Goal: Task Accomplishment & Management: Complete application form

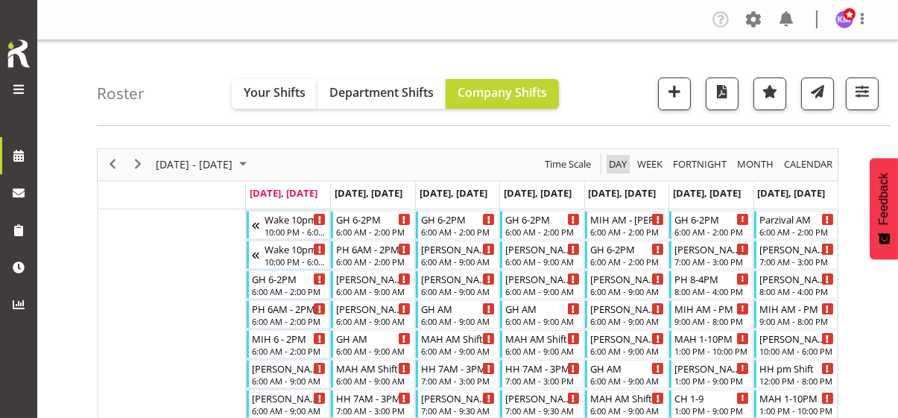
click at [619, 160] on span "Day" at bounding box center [618, 164] width 21 height 19
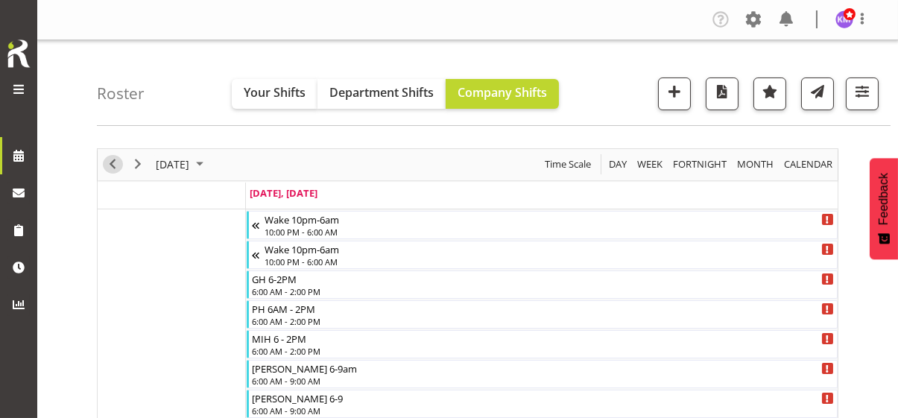
click at [107, 163] on span "Previous" at bounding box center [113, 164] width 18 height 19
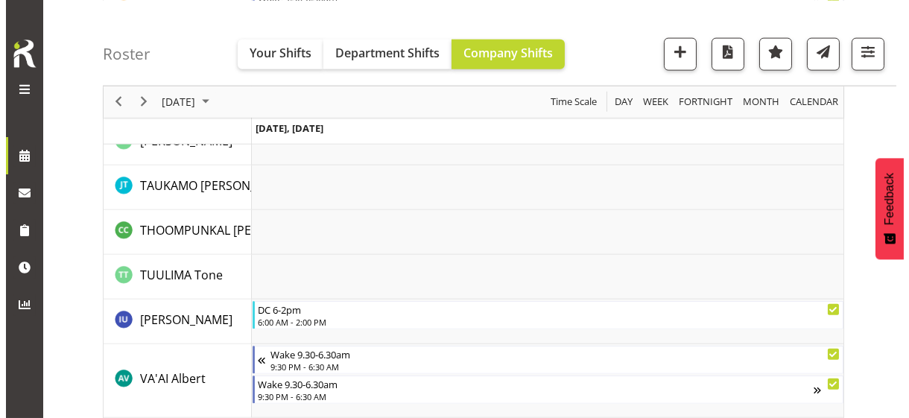
scroll to position [3876, 0]
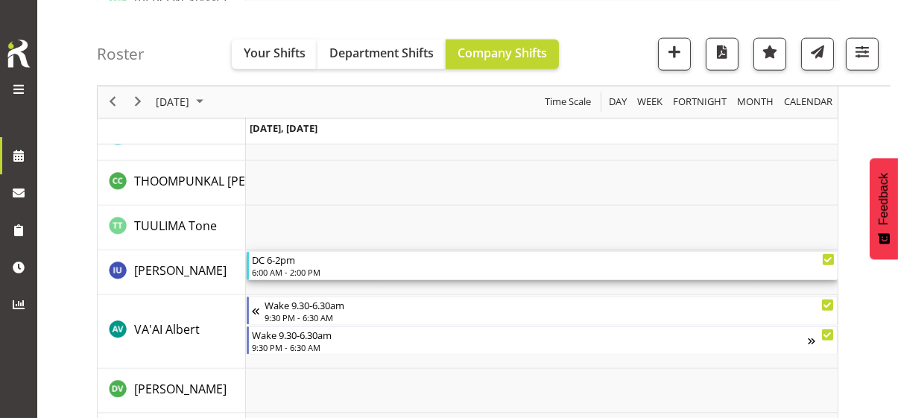
click at [324, 273] on div "6:00 AM - 2:00 PM" at bounding box center [543, 272] width 583 height 12
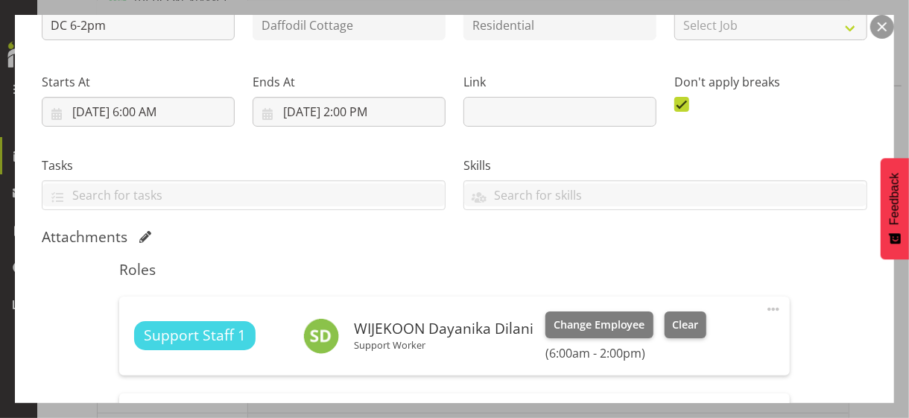
scroll to position [373, 0]
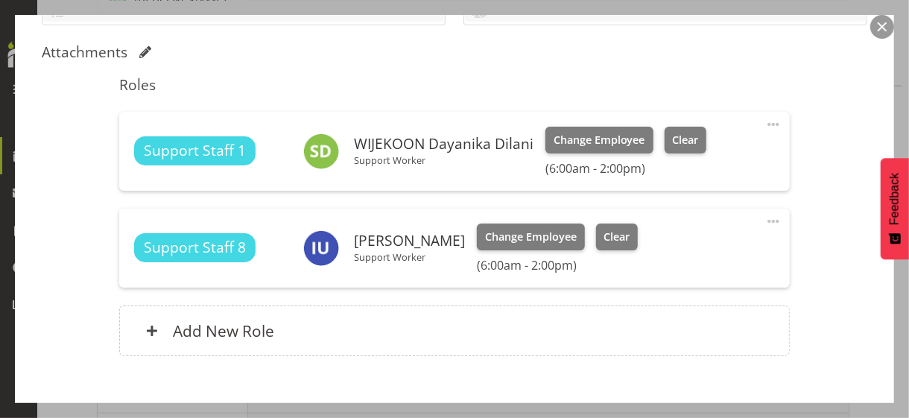
click at [765, 218] on span at bounding box center [774, 221] width 18 height 18
click at [666, 251] on link "Edit" at bounding box center [711, 254] width 143 height 27
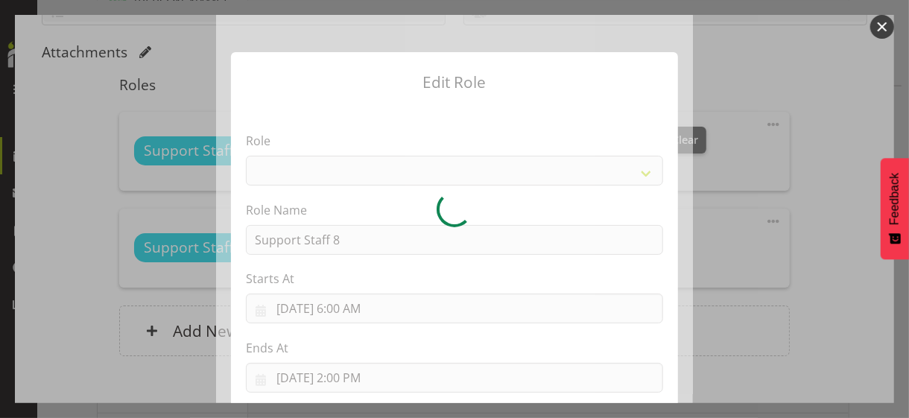
select select "1091"
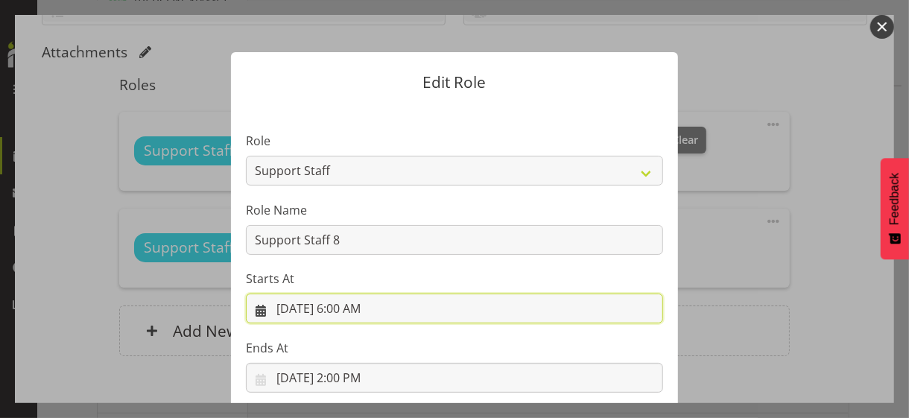
click at [353, 305] on input "8/17/2025, 6:00 AM" at bounding box center [454, 309] width 417 height 30
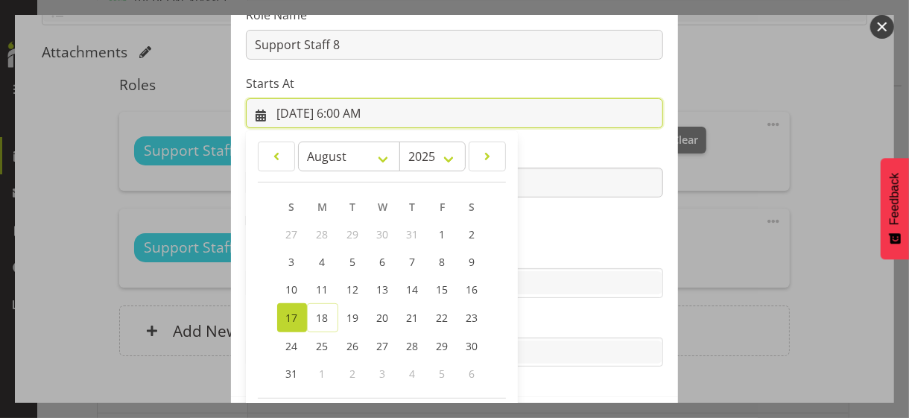
scroll to position [259, 0]
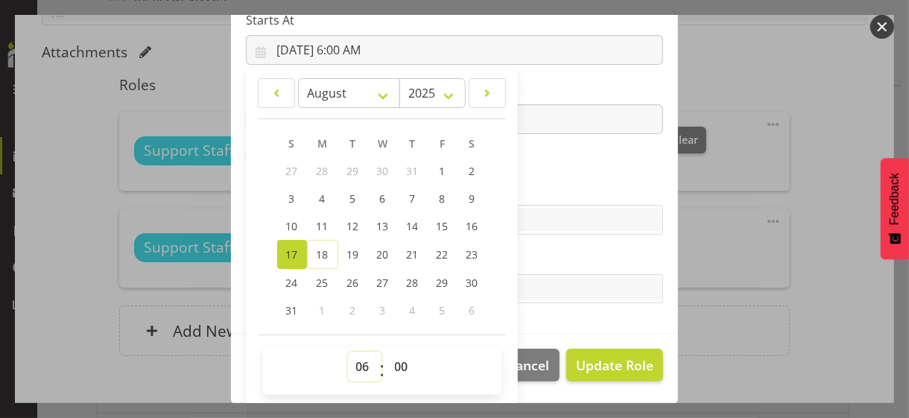
drag, startPoint x: 350, startPoint y: 362, endPoint x: 355, endPoint y: 351, distance: 11.7
click at [355, 352] on select "00 01 02 03 04 05 06 07 08 09 10 11 12 13 14 15 16 17 18 19 20 21 22 23" at bounding box center [365, 367] width 34 height 30
select select "7"
click at [348, 352] on select "00 01 02 03 04 05 06 07 08 09 10 11 12 13 14 15 16 17 18 19 20 21 22 23" at bounding box center [365, 367] width 34 height 30
type input "8/17/2025, 7:00 AM"
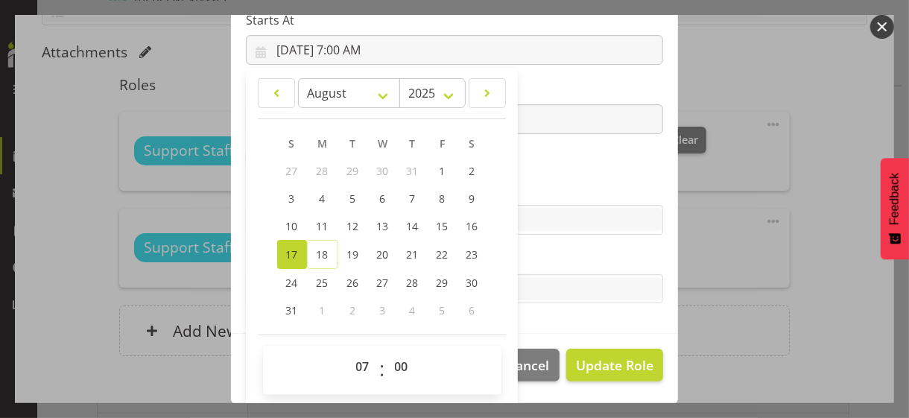
click at [531, 174] on section "Role CP House Leader Support Staff Wake Role Name Support Staff 8 Starts At 8/1…" at bounding box center [454, 90] width 447 height 488
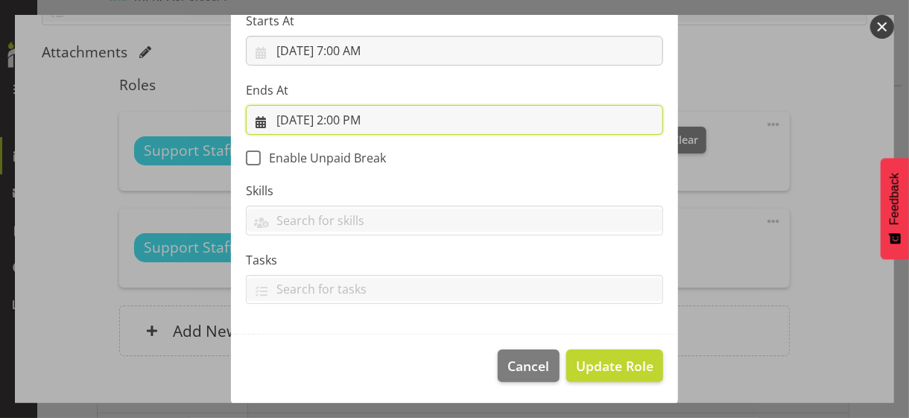
drag, startPoint x: 356, startPoint y: 119, endPoint x: 356, endPoint y: 127, distance: 7.5
click at [356, 119] on input "8/17/2025, 2:00 PM" at bounding box center [454, 120] width 417 height 30
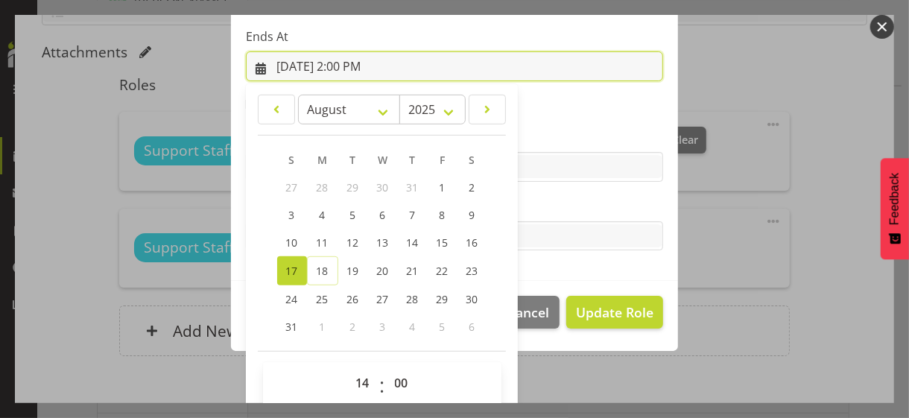
scroll to position [329, 0]
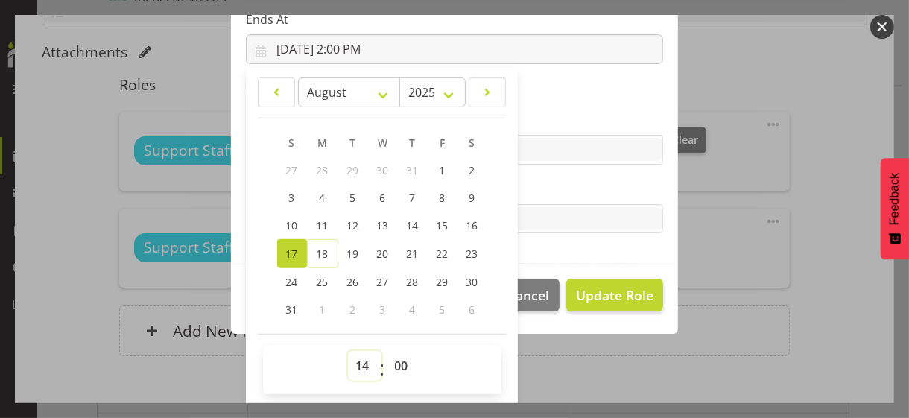
drag, startPoint x: 355, startPoint y: 364, endPoint x: 359, endPoint y: 351, distance: 13.2
click at [356, 362] on select "00 01 02 03 04 05 06 07 08 09 10 11 12 13 14 15 16 17 18 19 20 21 22 23" at bounding box center [365, 366] width 34 height 30
select select "15"
click at [348, 351] on select "00 01 02 03 04 05 06 07 08 09 10 11 12 13 14 15 16 17 18 19 20 21 22 23" at bounding box center [365, 366] width 34 height 30
type input "8/17/2025, 3:00 PM"
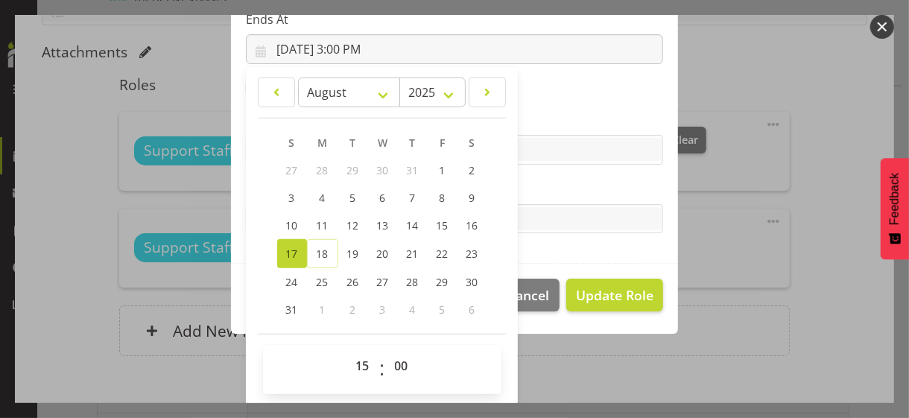
drag, startPoint x: 545, startPoint y: 193, endPoint x: 555, endPoint y: 213, distance: 22.3
click at [546, 193] on label "Tasks" at bounding box center [454, 189] width 417 height 18
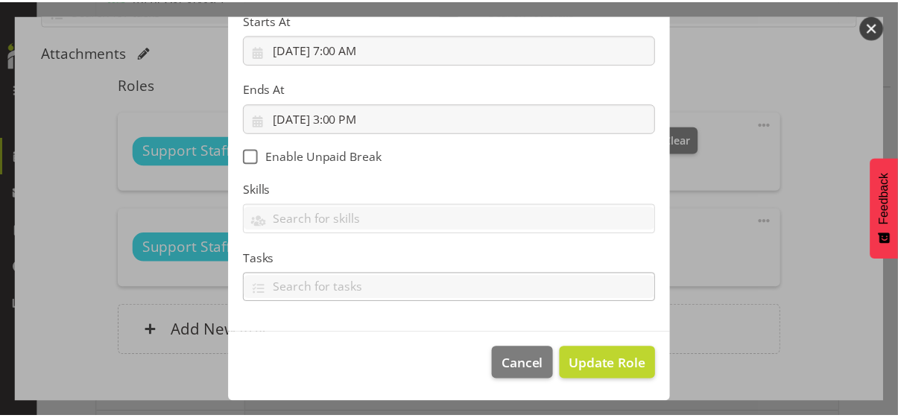
scroll to position [258, 0]
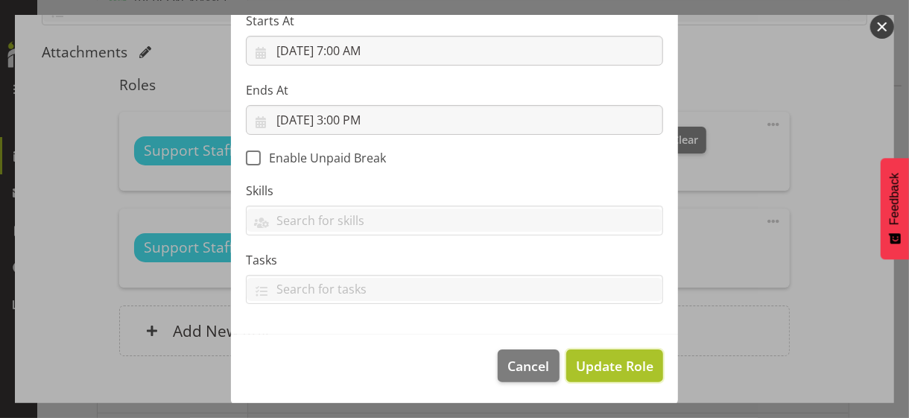
drag, startPoint x: 592, startPoint y: 367, endPoint x: 605, endPoint y: 359, distance: 15.7
click at [593, 367] on span "Update Role" at bounding box center [615, 365] width 78 height 19
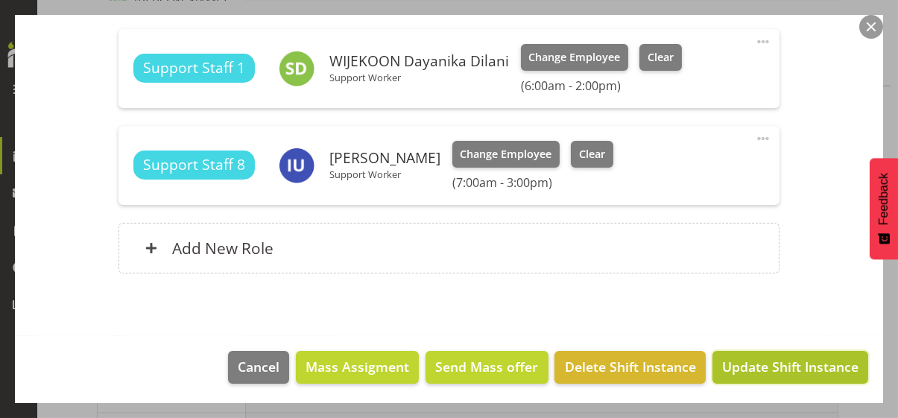
click at [772, 367] on span "Update Shift Instance" at bounding box center [790, 366] width 136 height 19
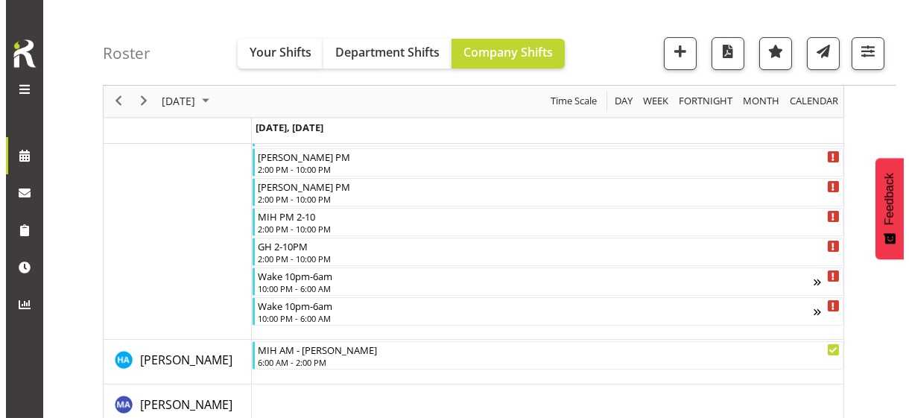
scroll to position [237, 0]
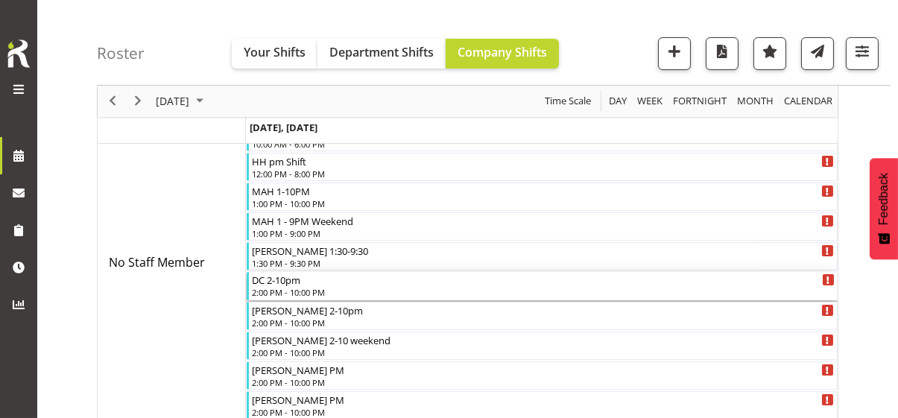
click at [281, 286] on div "2:00 PM - 10:00 PM" at bounding box center [543, 292] width 583 height 12
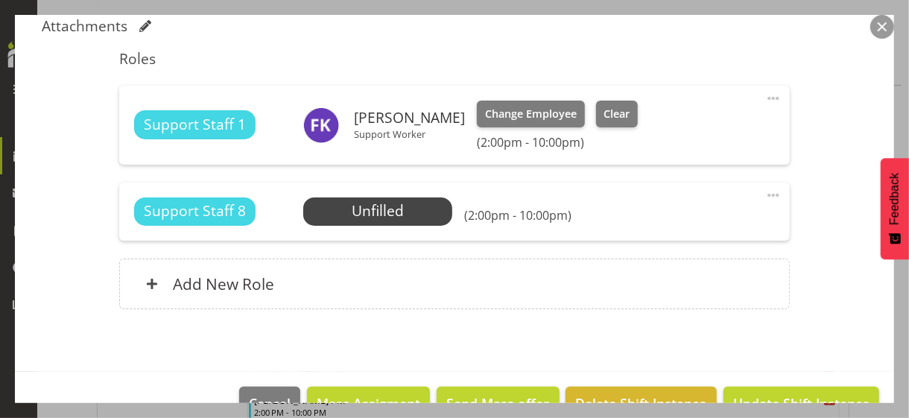
scroll to position [435, 0]
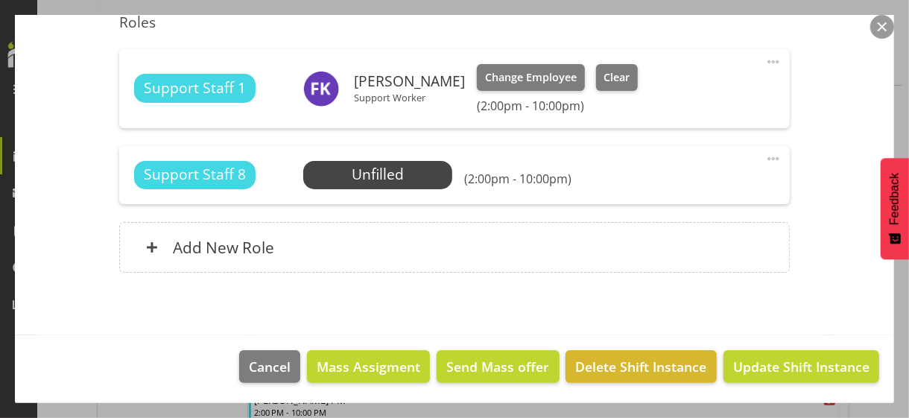
click at [765, 156] on span at bounding box center [774, 159] width 18 height 18
click at [666, 188] on link "Edit" at bounding box center [711, 191] width 143 height 27
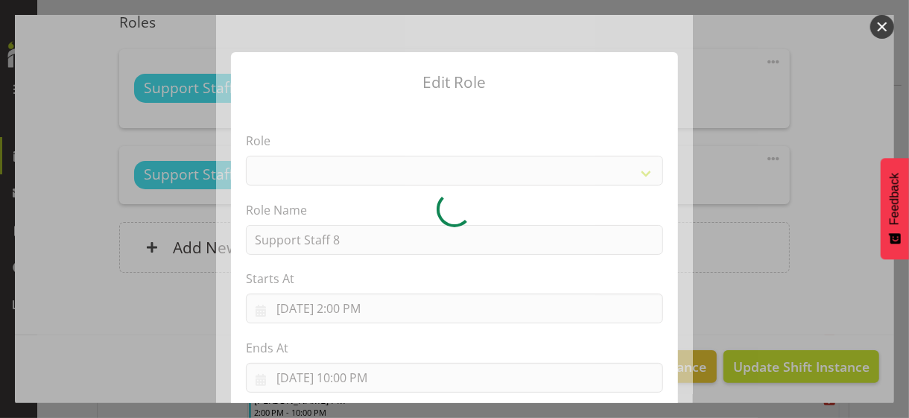
select select "1091"
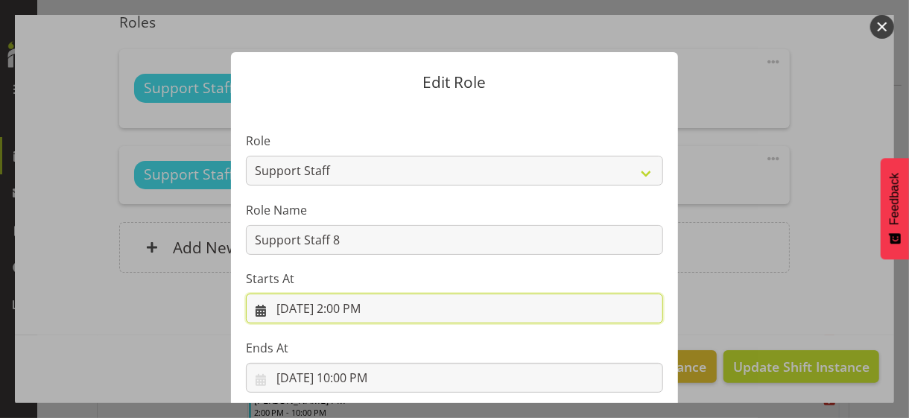
click at [344, 308] on input "8/17/2025, 2:00 PM" at bounding box center [454, 309] width 417 height 30
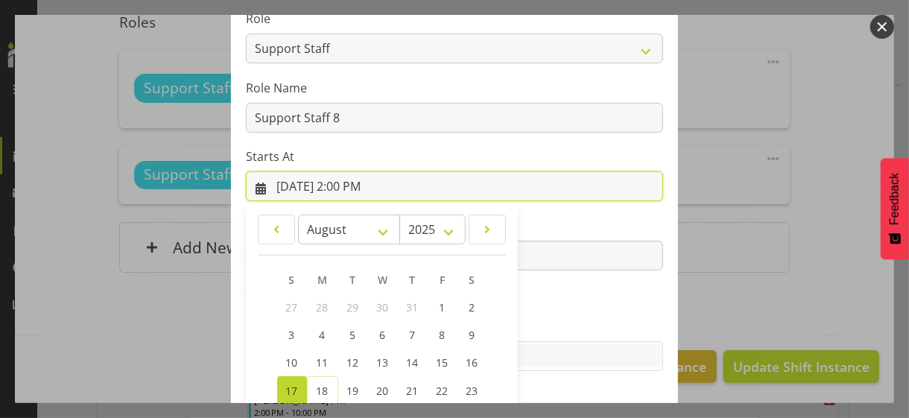
scroll to position [259, 0]
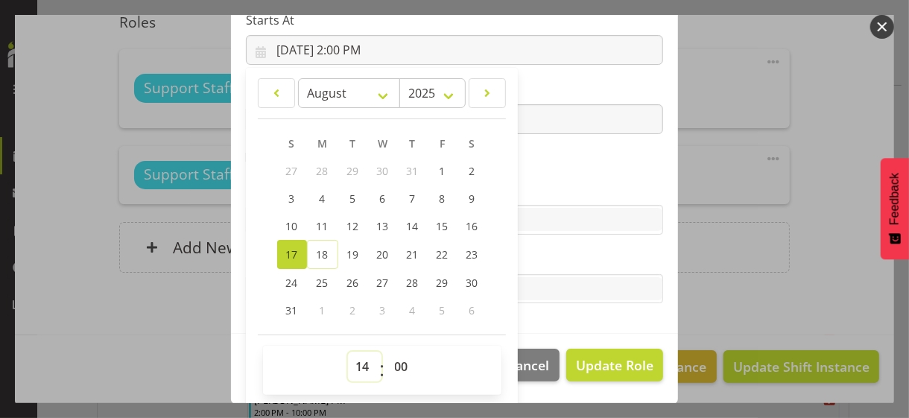
drag, startPoint x: 350, startPoint y: 367, endPoint x: 353, endPoint y: 355, distance: 12.5
click at [353, 355] on select "00 01 02 03 04 05 06 07 08 09 10 11 12 13 14 15 16 17 18 19 20 21 22 23" at bounding box center [365, 367] width 34 height 30
select select "15"
click at [348, 352] on select "00 01 02 03 04 05 06 07 08 09 10 11 12 13 14 15 16 17 18 19 20 21 22 23" at bounding box center [365, 367] width 34 height 30
type input "8/17/2025, 3:00 PM"
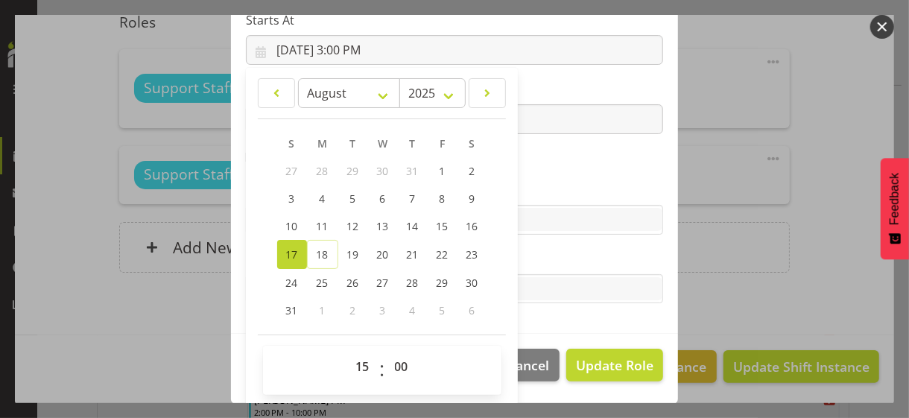
click at [532, 186] on label "Skills" at bounding box center [454, 190] width 417 height 18
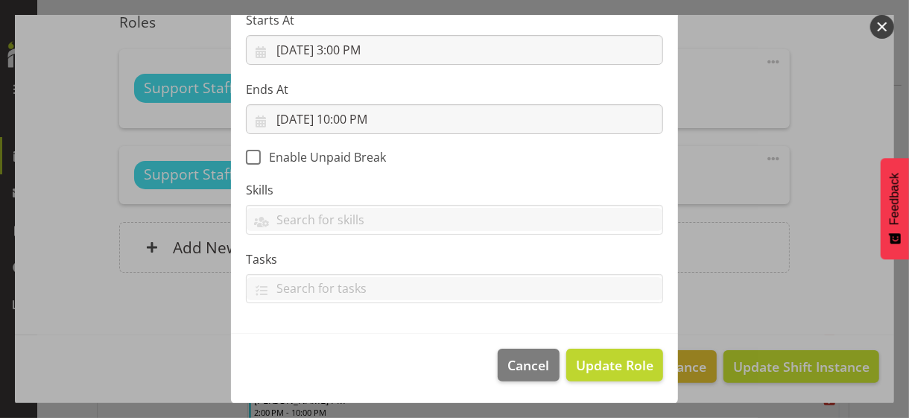
scroll to position [258, 0]
drag, startPoint x: 605, startPoint y: 361, endPoint x: 553, endPoint y: 313, distance: 70.2
click at [604, 360] on span "Update Role" at bounding box center [615, 365] width 78 height 19
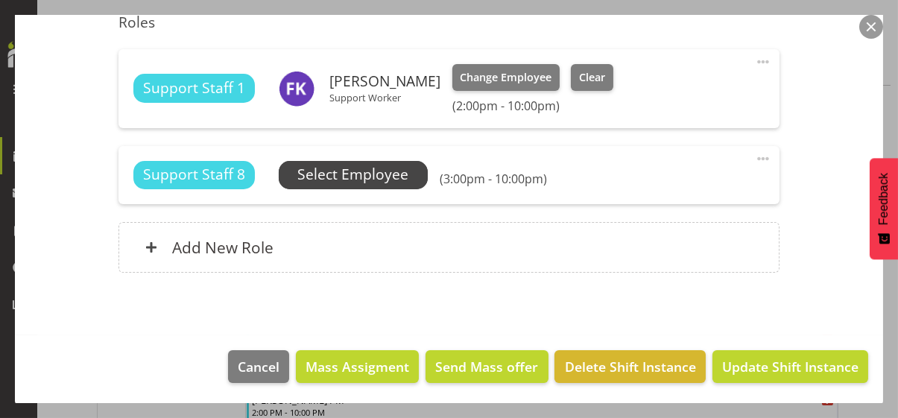
click at [381, 176] on span "Select Employee" at bounding box center [352, 175] width 111 height 22
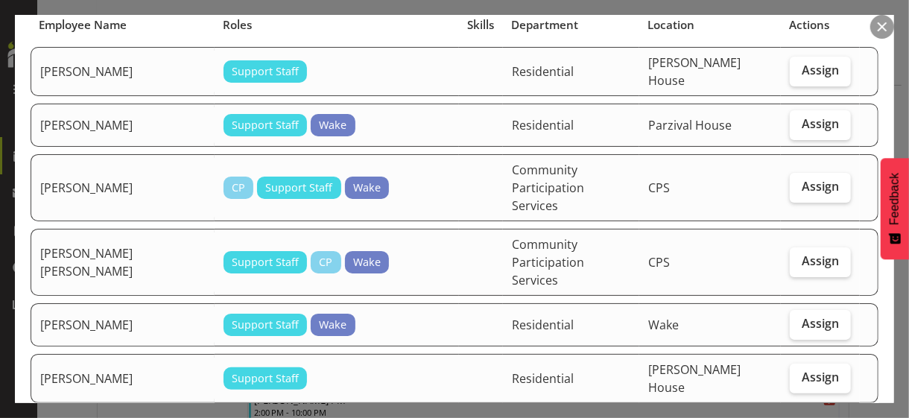
scroll to position [149, 0]
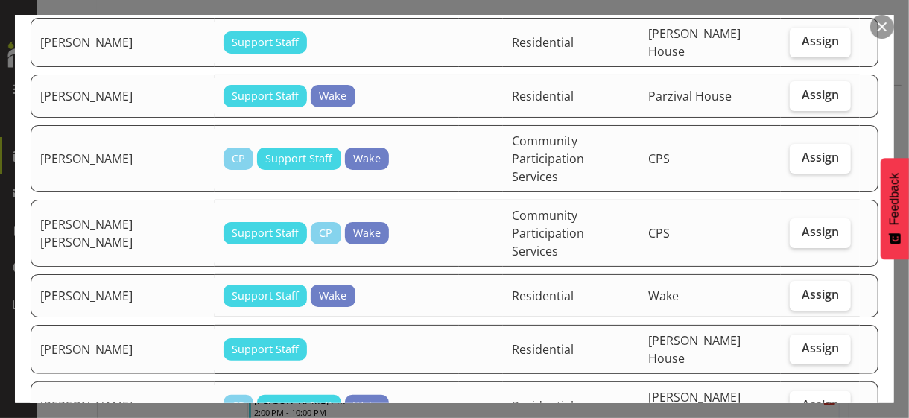
drag, startPoint x: 801, startPoint y: 251, endPoint x: 786, endPoint y: 265, distance: 21.1
click at [802, 287] on span "Assign" at bounding box center [820, 294] width 37 height 15
click at [800, 290] on input "Assign" at bounding box center [795, 295] width 10 height 10
checkbox input "true"
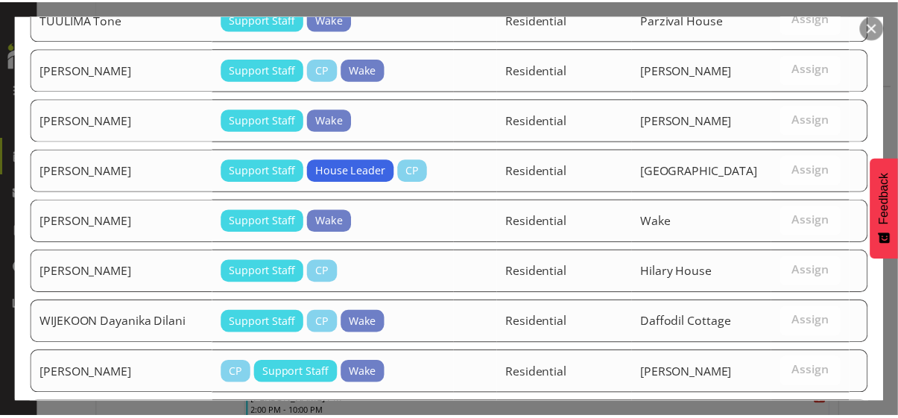
scroll to position [2364, 0]
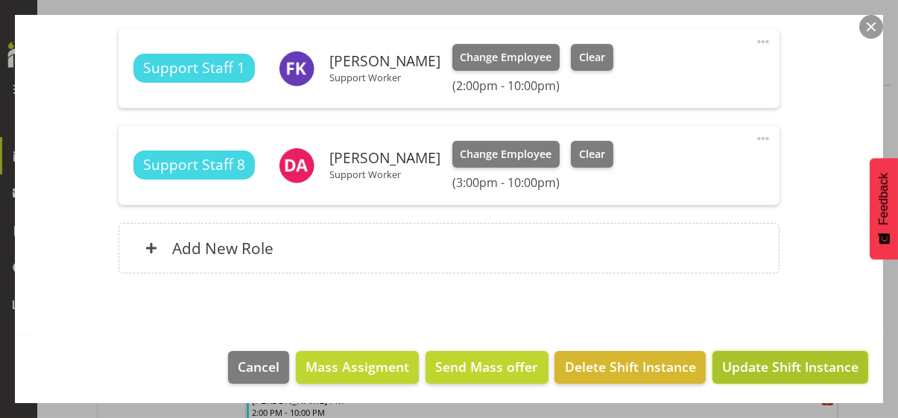
click at [772, 362] on span "Update Shift Instance" at bounding box center [790, 366] width 136 height 19
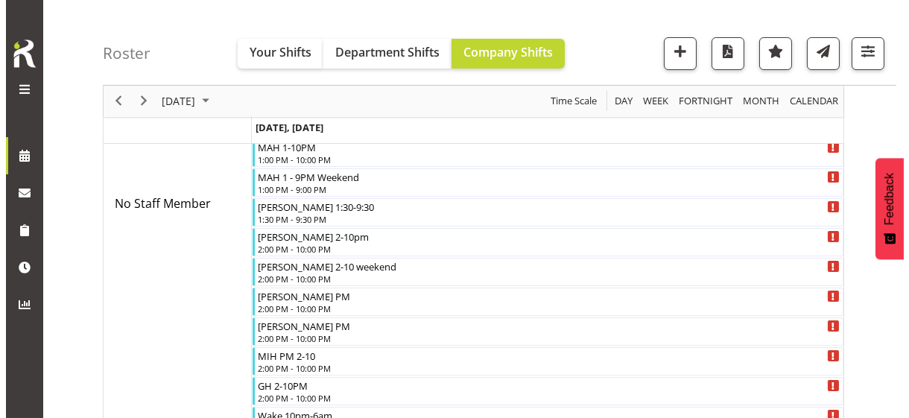
scroll to position [14, 0]
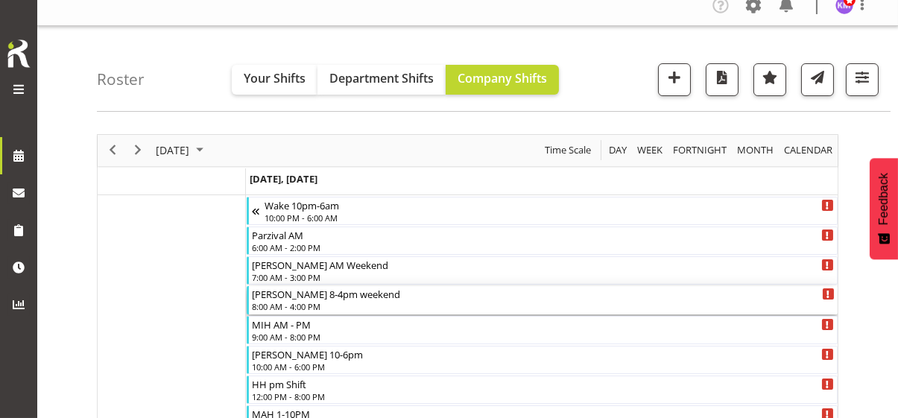
click at [316, 297] on div "Gabriel 8-4pm weekend" at bounding box center [543, 293] width 583 height 15
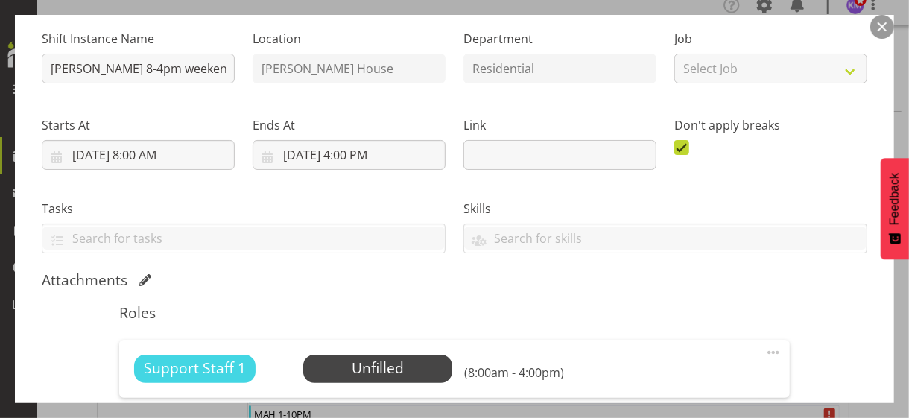
scroll to position [298, 0]
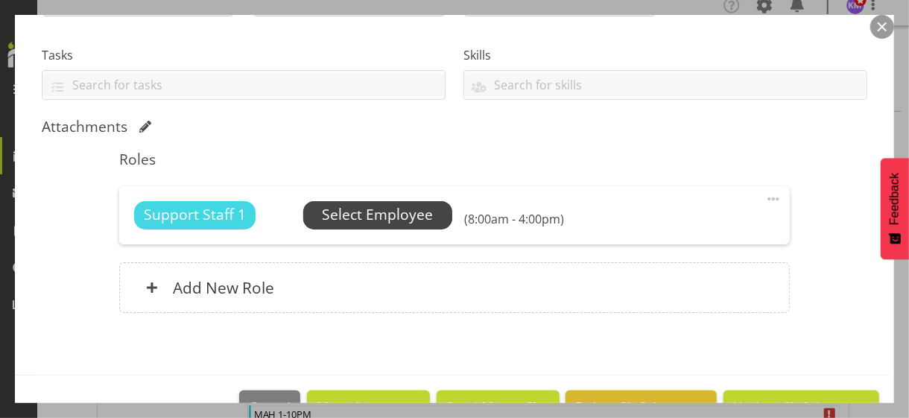
click at [361, 212] on span "Select Employee" at bounding box center [377, 215] width 111 height 22
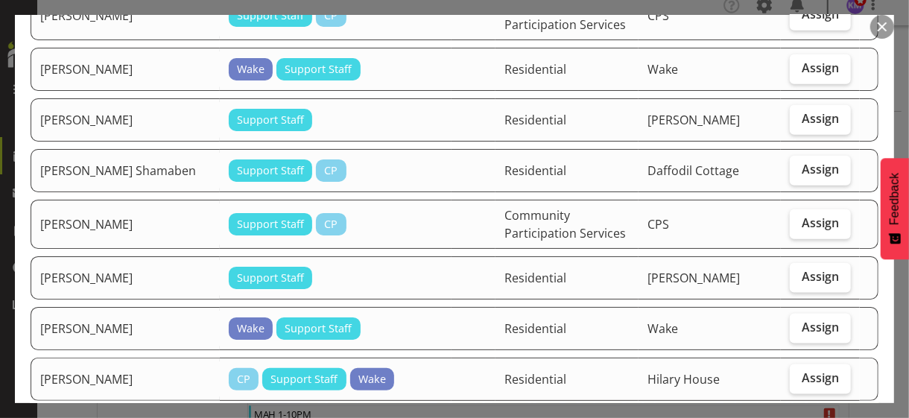
scroll to position [1044, 0]
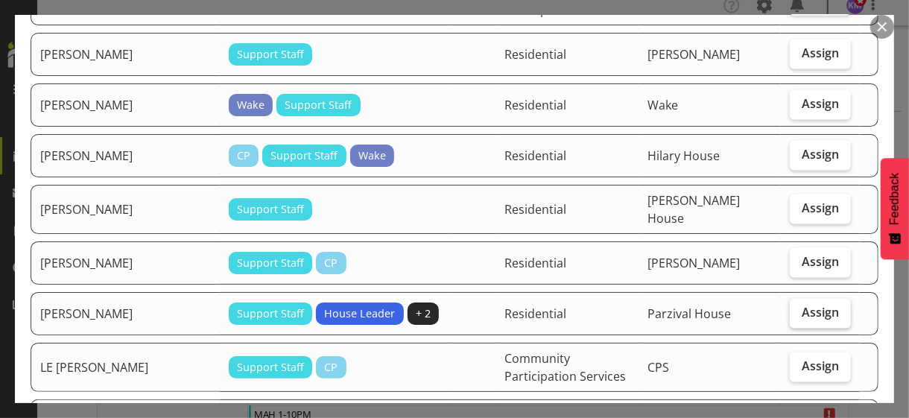
click at [802, 305] on span "Assign" at bounding box center [820, 312] width 37 height 15
click at [797, 308] on input "Assign" at bounding box center [795, 313] width 10 height 10
checkbox input "true"
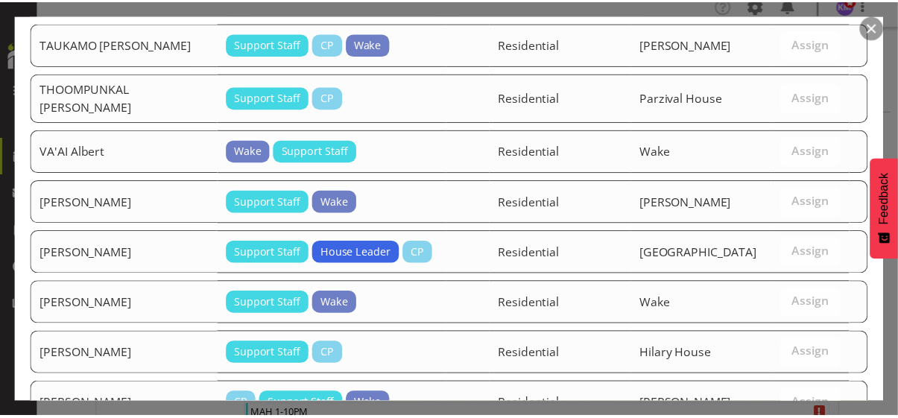
scroll to position [2320, 0]
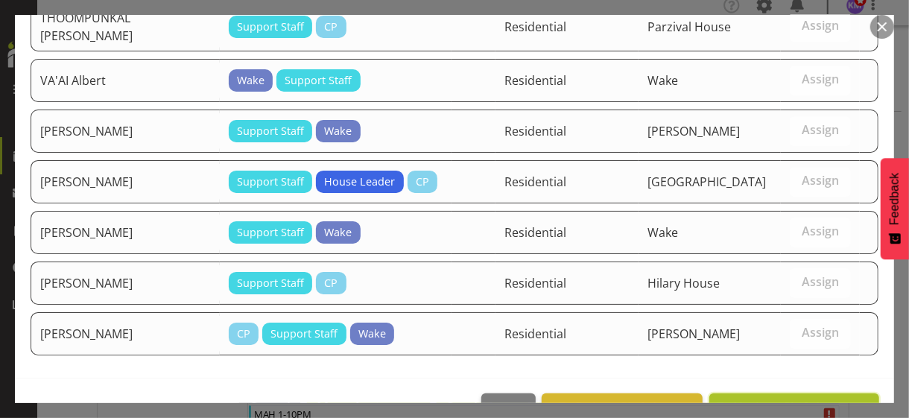
click at [778, 401] on span "Assign KAUFUSI Alice" at bounding box center [794, 410] width 151 height 18
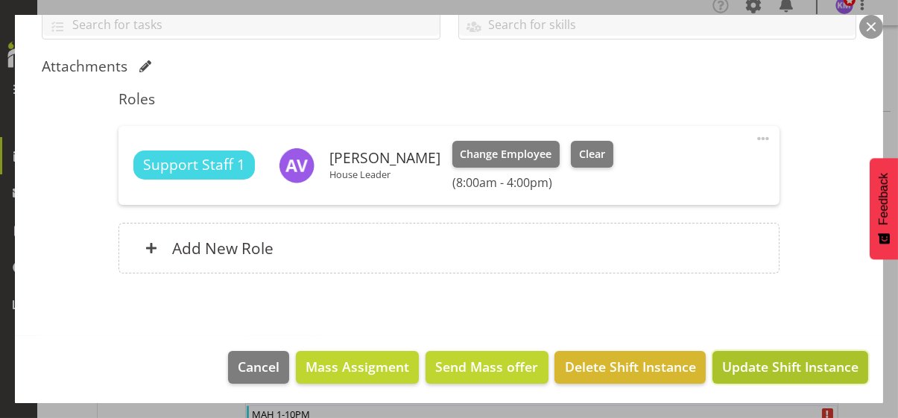
click at [754, 367] on span "Update Shift Instance" at bounding box center [790, 366] width 136 height 19
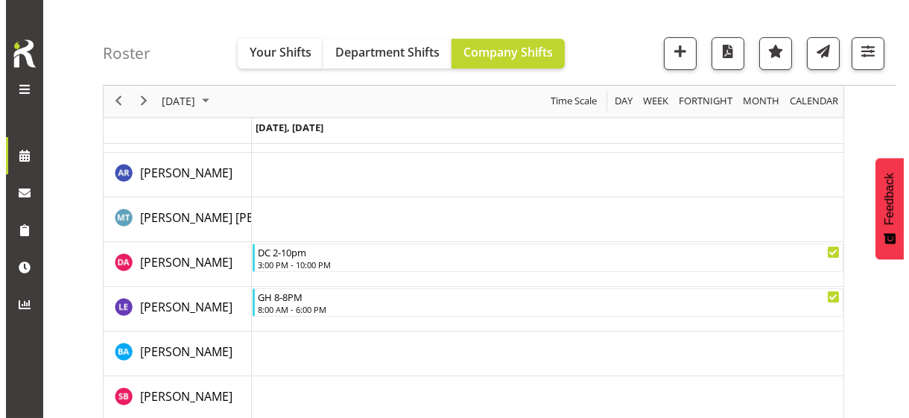
scroll to position [684, 0]
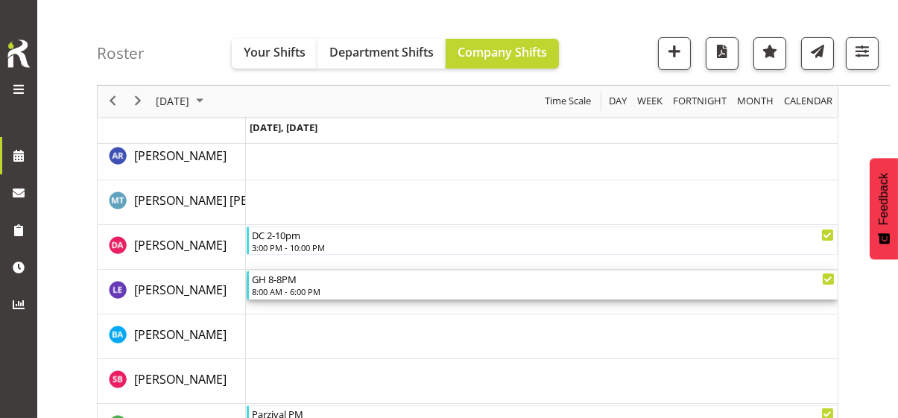
click at [293, 288] on div "8:00 AM - 6:00 PM" at bounding box center [543, 291] width 583 height 12
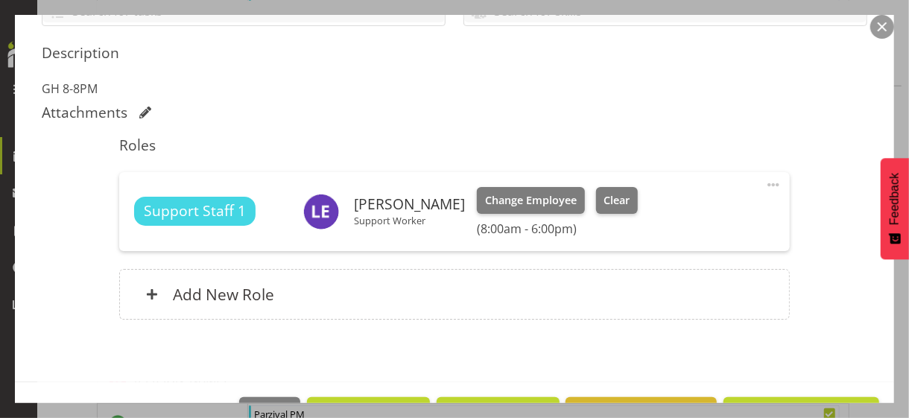
scroll to position [373, 0]
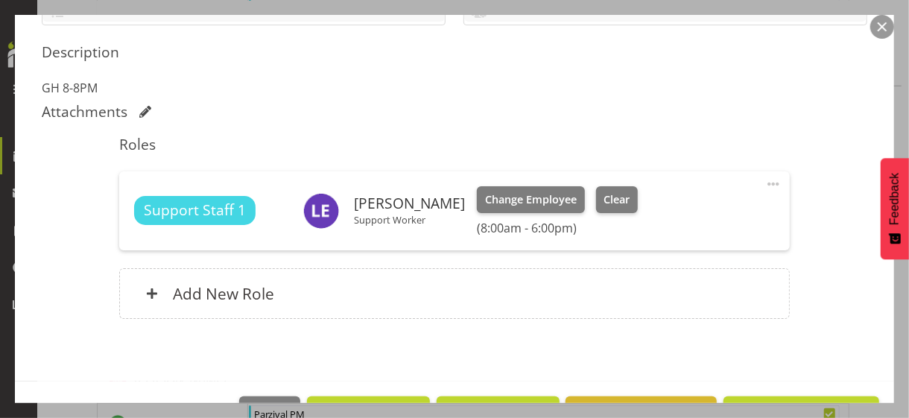
click at [765, 180] on span at bounding box center [774, 184] width 18 height 18
click at [664, 212] on link "Edit" at bounding box center [711, 216] width 143 height 27
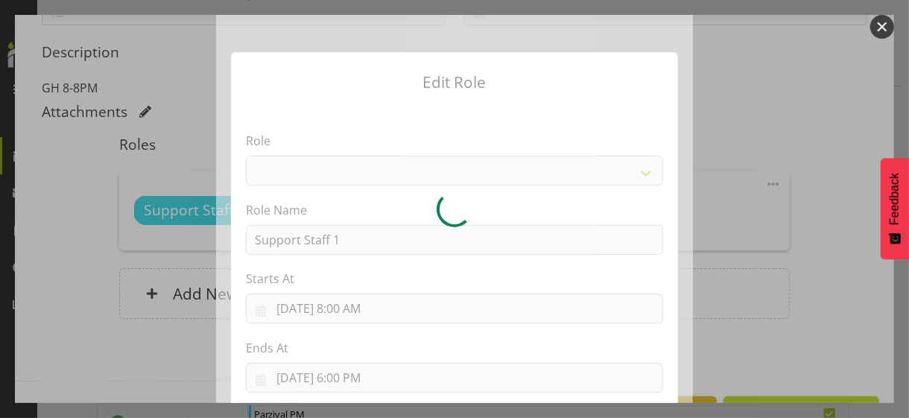
select select "1091"
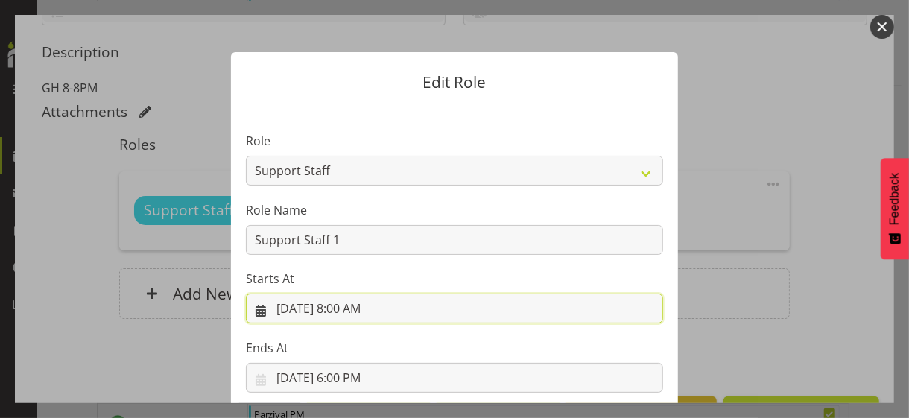
click at [359, 308] on input "8/17/2025, 8:00 AM" at bounding box center [454, 309] width 417 height 30
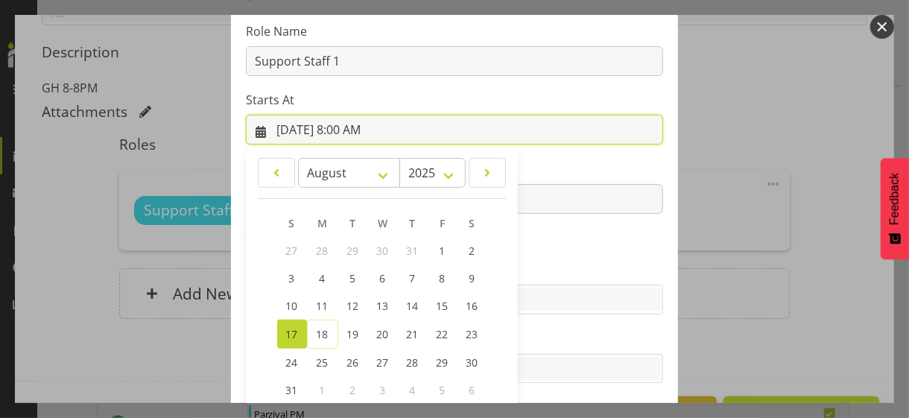
scroll to position [259, 0]
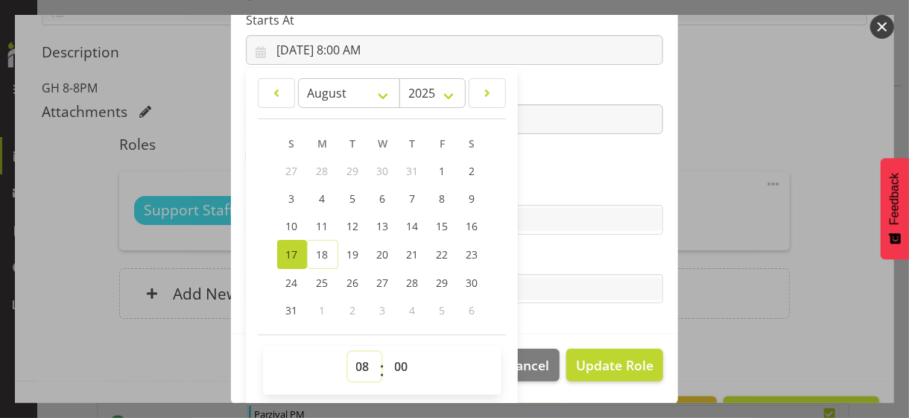
drag, startPoint x: 360, startPoint y: 366, endPoint x: 358, endPoint y: 353, distance: 12.9
click at [359, 360] on select "00 01 02 03 04 05 06 07 08 09 10 11 12 13 14 15 16 17 18 19 20 21 22 23" at bounding box center [365, 367] width 34 height 30
select select "12"
click at [348, 352] on select "00 01 02 03 04 05 06 07 08 09 10 11 12 13 14 15 16 17 18 19 20 21 22 23" at bounding box center [365, 367] width 34 height 30
type input "8/17/2025, 12:00 PM"
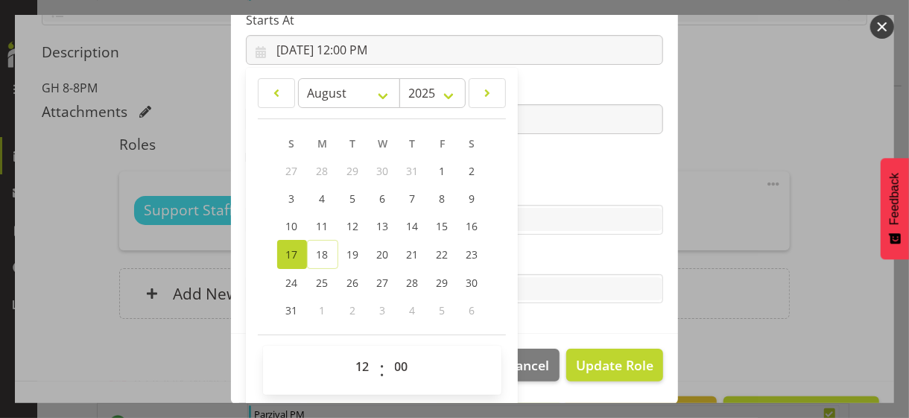
click at [546, 168] on section "Role CP House Leader Support Staff Wake Role Name Support Staff 1 Starts At 8/1…" at bounding box center [454, 90] width 447 height 488
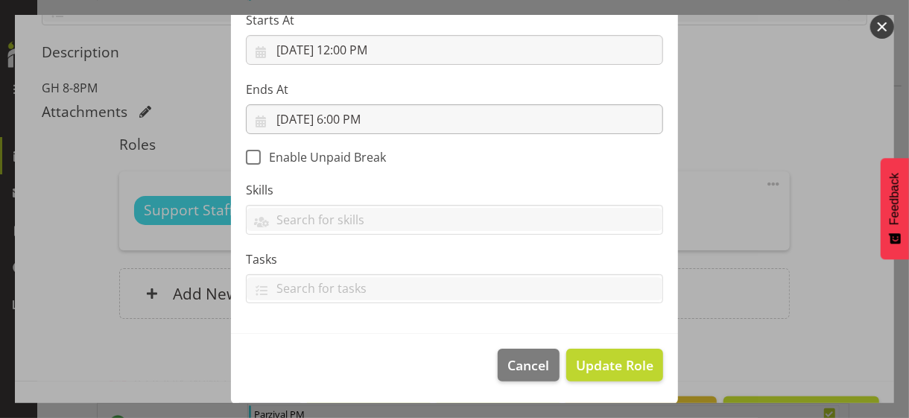
scroll to position [258, 0]
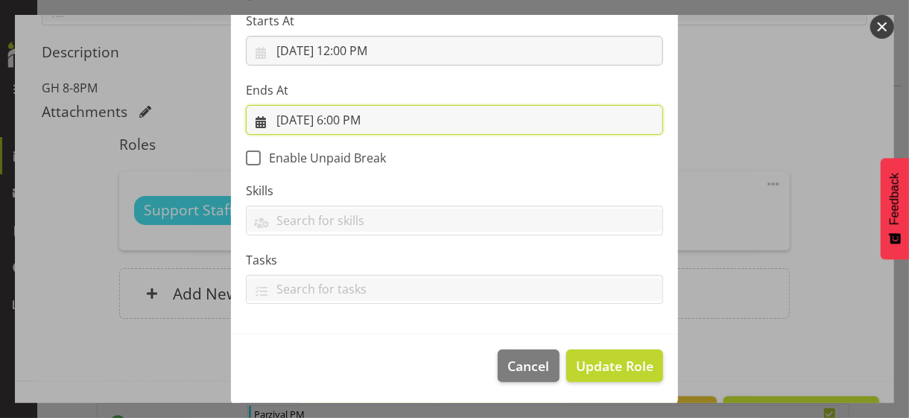
click at [356, 116] on input "8/17/2025, 6:00 PM" at bounding box center [454, 120] width 417 height 30
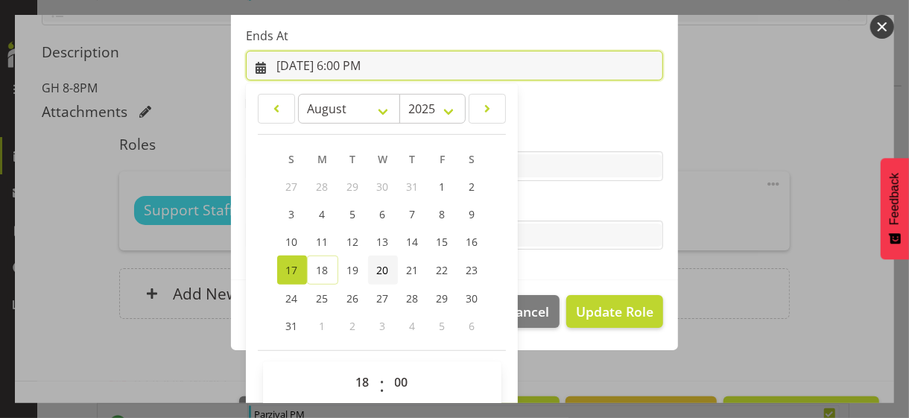
scroll to position [329, 0]
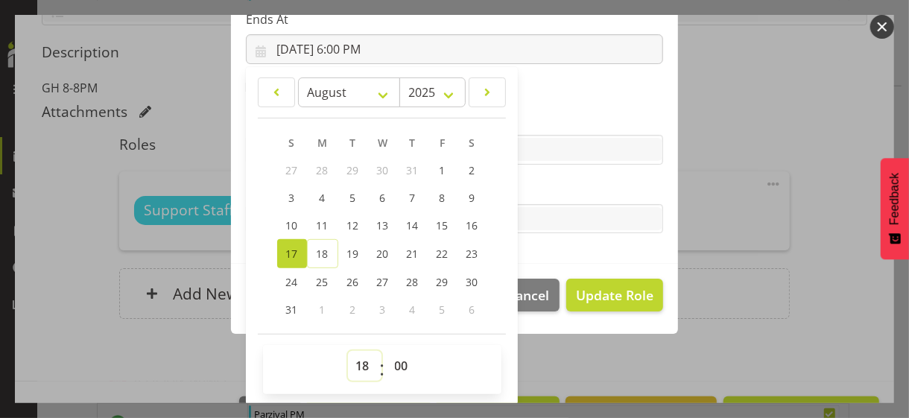
click at [354, 362] on select "00 01 02 03 04 05 06 07 08 09 10 11 12 13 14 15 16 17 18 19 20 21 22 23" at bounding box center [365, 366] width 34 height 30
select select "22"
click at [348, 351] on select "00 01 02 03 04 05 06 07 08 09 10 11 12 13 14 15 16 17 18 19 20 21 22 23" at bounding box center [365, 366] width 34 height 30
type input "8/17/2025, 10:00 PM"
click at [550, 178] on section "Role CP House Leader Support Staff Wake Role Name Support Staff 1 Starts At 8/1…" at bounding box center [454, 20] width 447 height 488
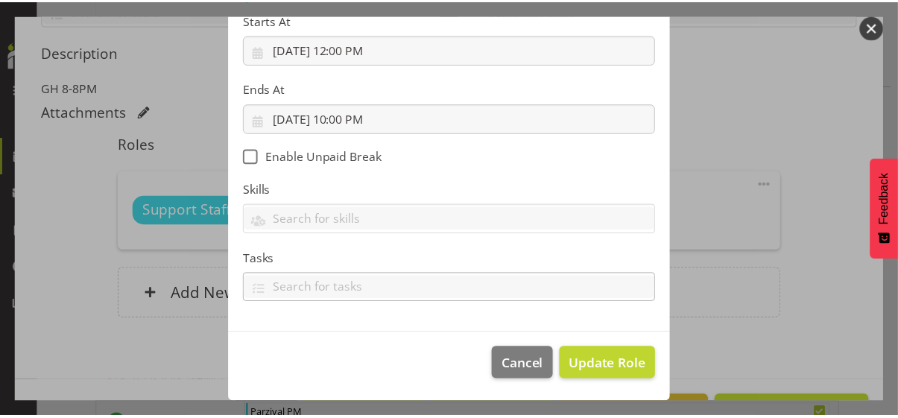
scroll to position [258, 0]
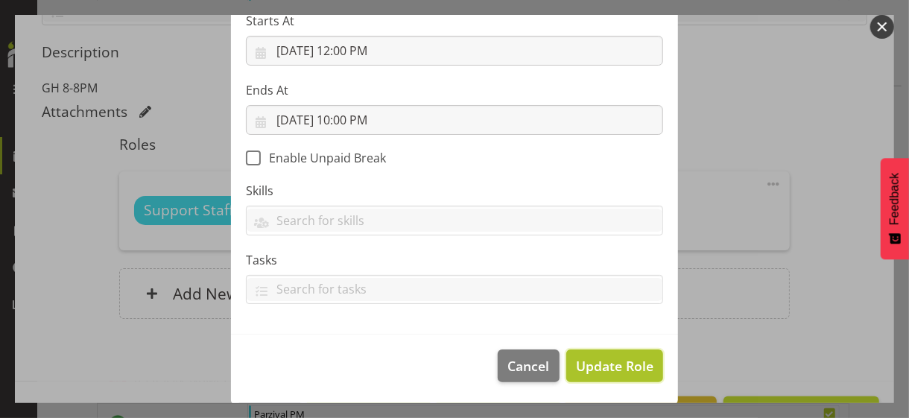
click at [597, 362] on span "Update Role" at bounding box center [615, 365] width 78 height 19
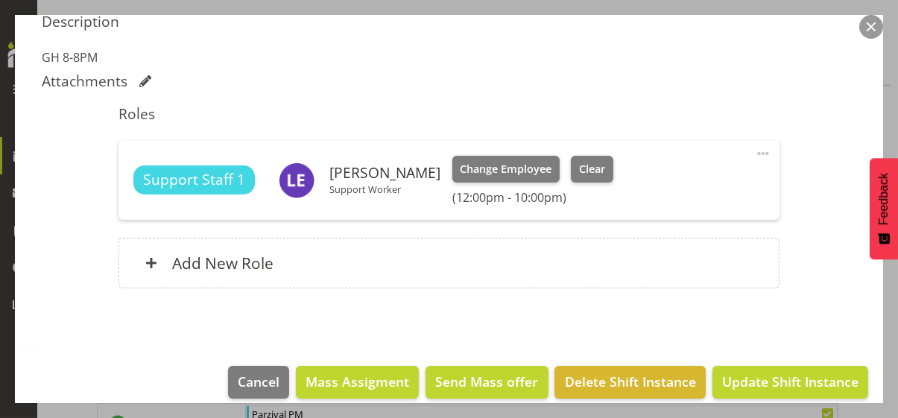
scroll to position [418, 0]
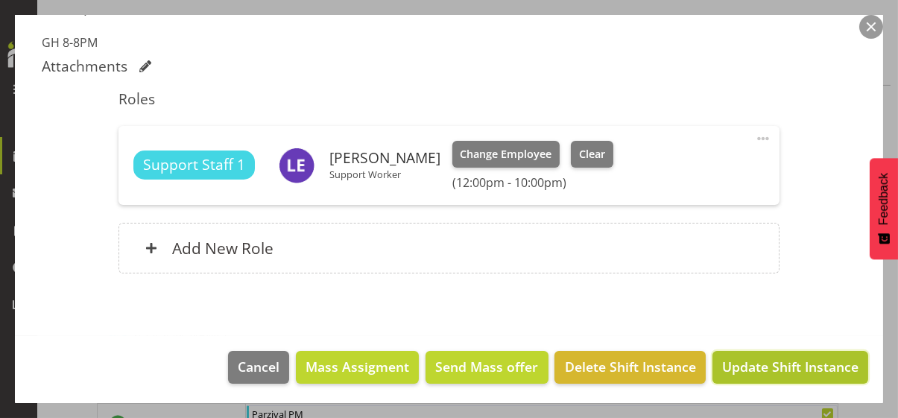
click at [738, 359] on span "Update Shift Instance" at bounding box center [790, 366] width 136 height 19
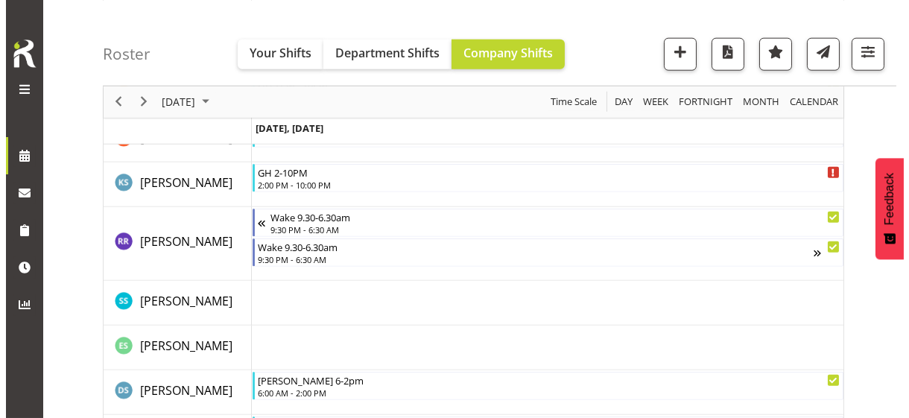
scroll to position [3248, 0]
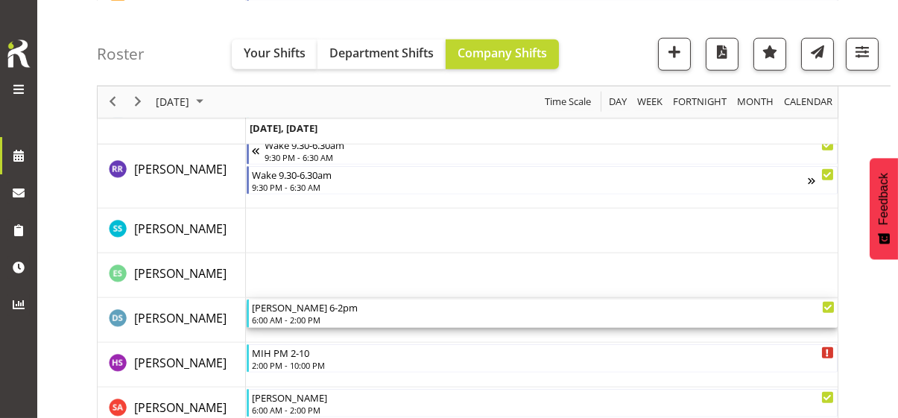
click at [312, 318] on div "6:00 AM - 2:00 PM" at bounding box center [543, 320] width 583 height 12
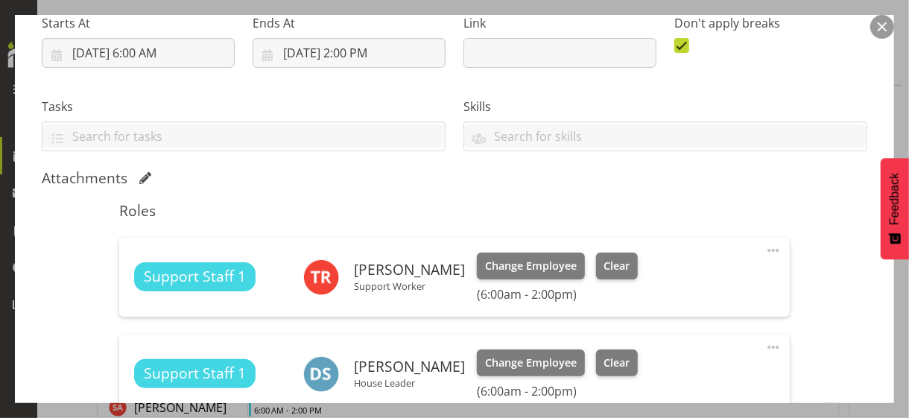
scroll to position [373, 0]
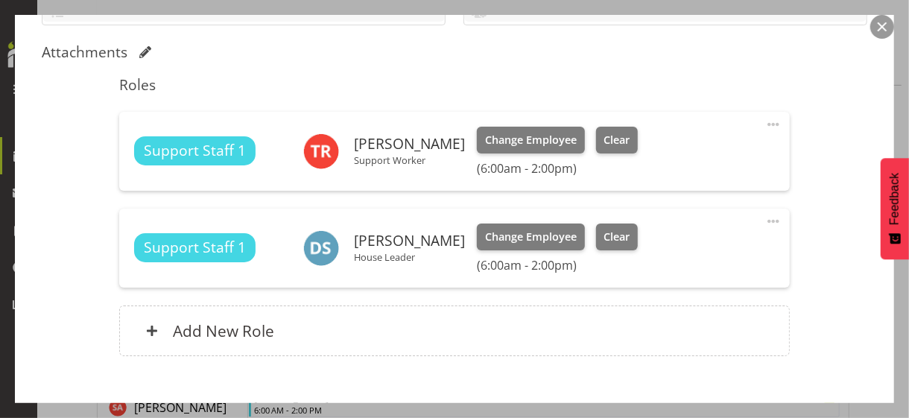
click at [767, 218] on span at bounding box center [774, 221] width 18 height 18
click at [683, 248] on link "Edit" at bounding box center [711, 254] width 143 height 27
select select "7"
select select "2025"
select select "6"
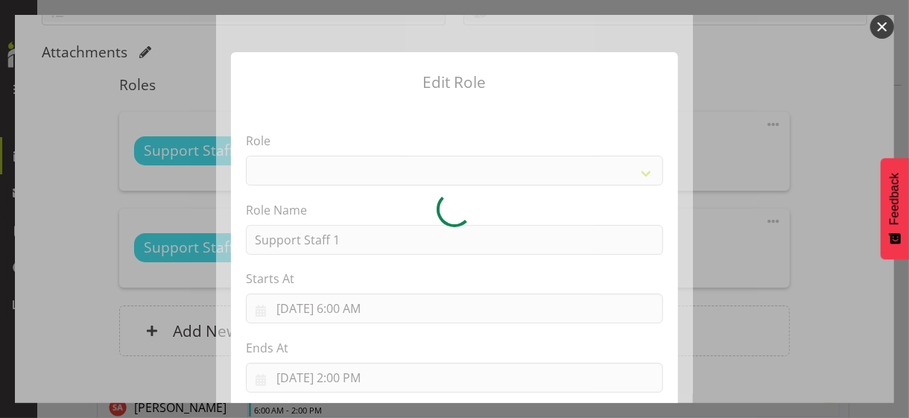
select select "1091"
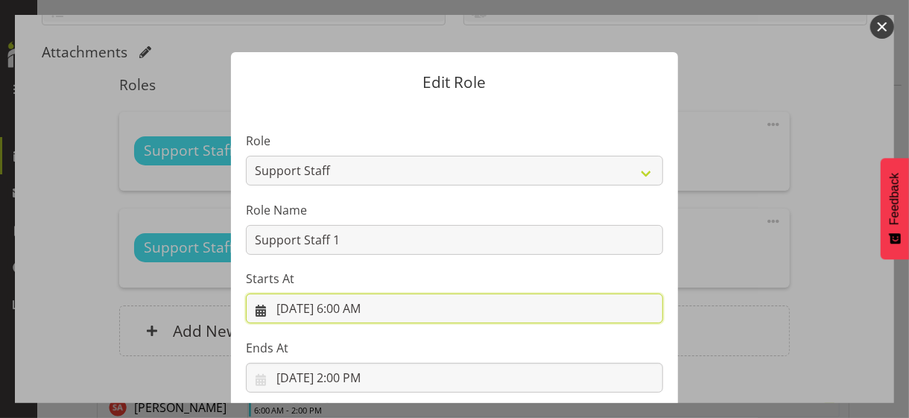
click at [344, 308] on input "8/17/2025, 6:00 AM" at bounding box center [454, 309] width 417 height 30
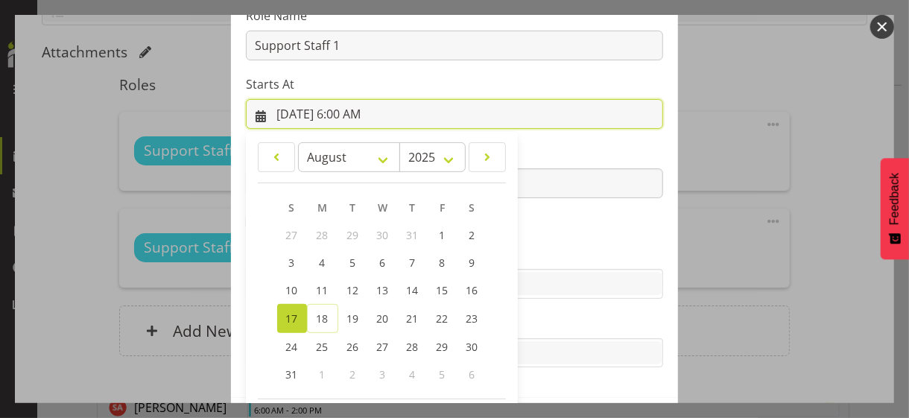
scroll to position [259, 0]
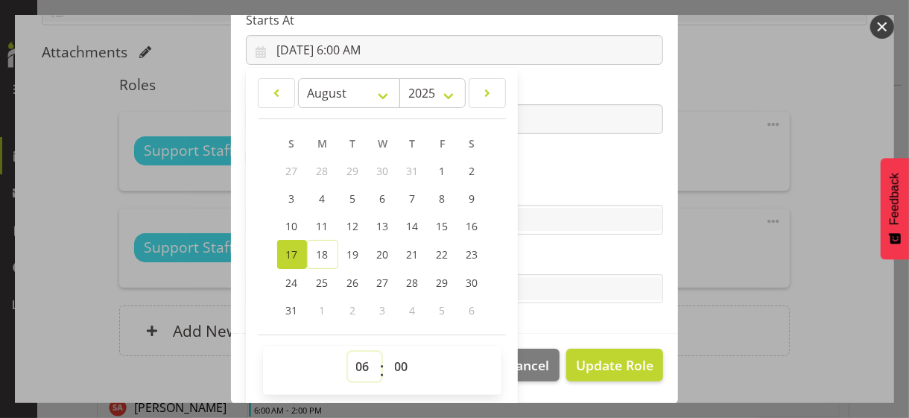
drag, startPoint x: 352, startPoint y: 362, endPoint x: 358, endPoint y: 352, distance: 12.0
click at [352, 362] on select "00 01 02 03 04 05 06 07 08 09 10 11 12 13 14 15 16 17 18 19 20 21 22 23" at bounding box center [365, 367] width 34 height 30
select select "7"
click at [348, 352] on select "00 01 02 03 04 05 06 07 08 09 10 11 12 13 14 15 16 17 18 19 20 21 22 23" at bounding box center [365, 367] width 34 height 30
type input "8/17/2025, 7:00 AM"
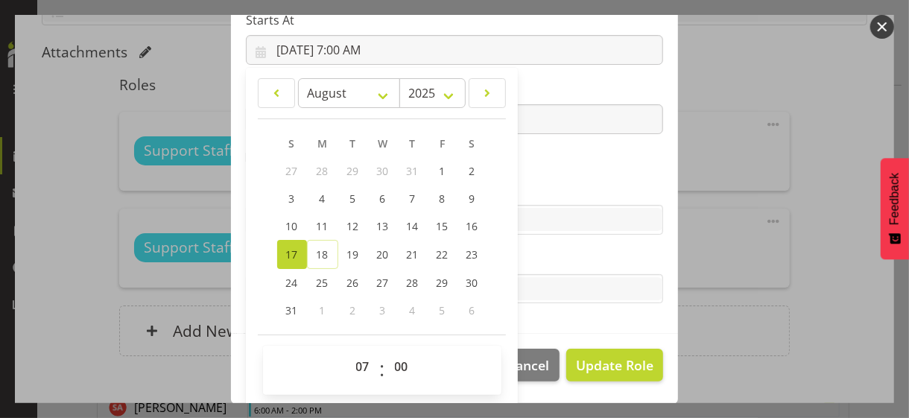
drag, startPoint x: 564, startPoint y: 173, endPoint x: 534, endPoint y: 168, distance: 29.5
click at [564, 173] on section "Role CP House Leader Support Staff Wake Role Name Support Staff 1 Starts At 8/1…" at bounding box center [454, 90] width 447 height 488
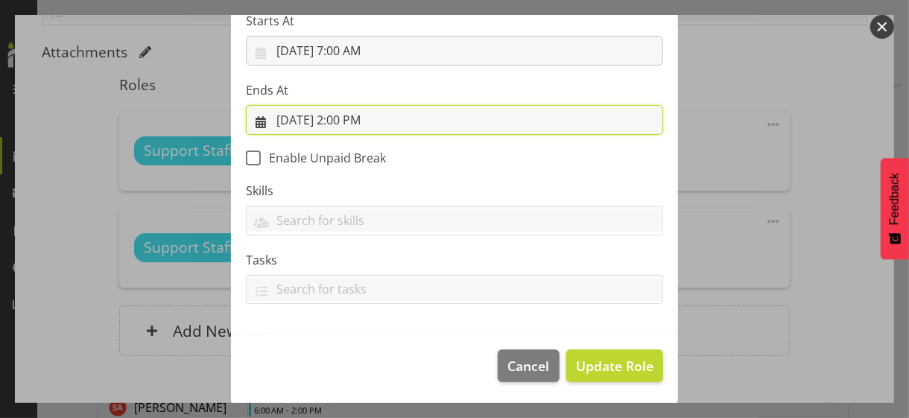
click at [351, 119] on input "8/17/2025, 2:00 PM" at bounding box center [454, 120] width 417 height 30
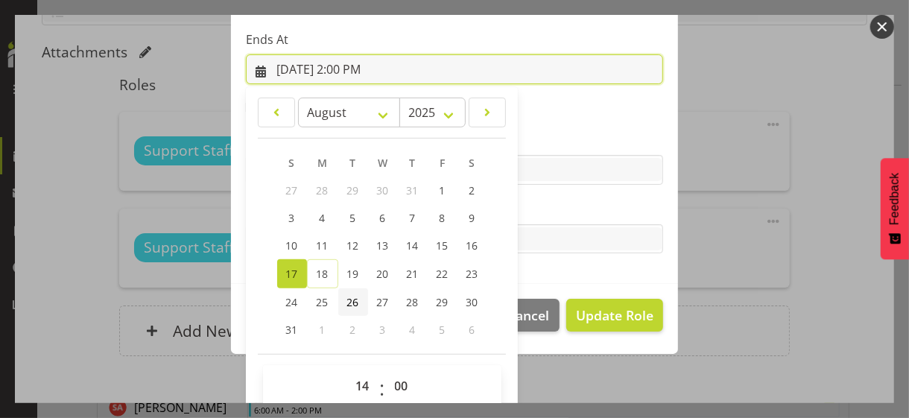
scroll to position [329, 0]
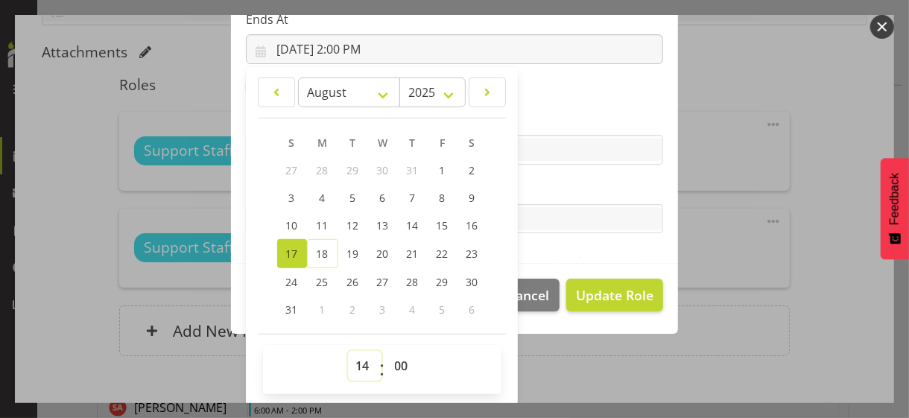
drag, startPoint x: 356, startPoint y: 361, endPoint x: 361, endPoint y: 352, distance: 10.0
click at [361, 352] on select "00 01 02 03 04 05 06 07 08 09 10 11 12 13 14 15 16 17 18 19 20 21 22 23" at bounding box center [365, 366] width 34 height 30
select select "15"
click at [348, 351] on select "00 01 02 03 04 05 06 07 08 09 10 11 12 13 14 15 16 17 18 19 20 21 22 23" at bounding box center [365, 366] width 34 height 30
type input "8/17/2025, 3:00 PM"
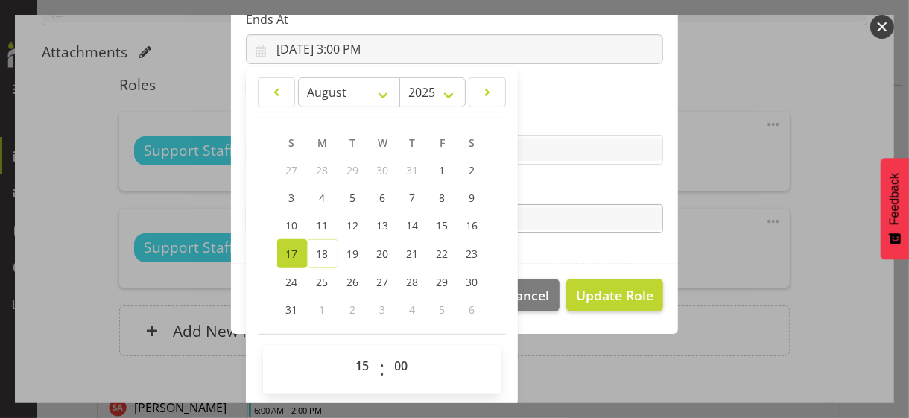
drag, startPoint x: 555, startPoint y: 187, endPoint x: 574, endPoint y: 211, distance: 30.7
click at [556, 187] on label "Tasks" at bounding box center [454, 189] width 417 height 18
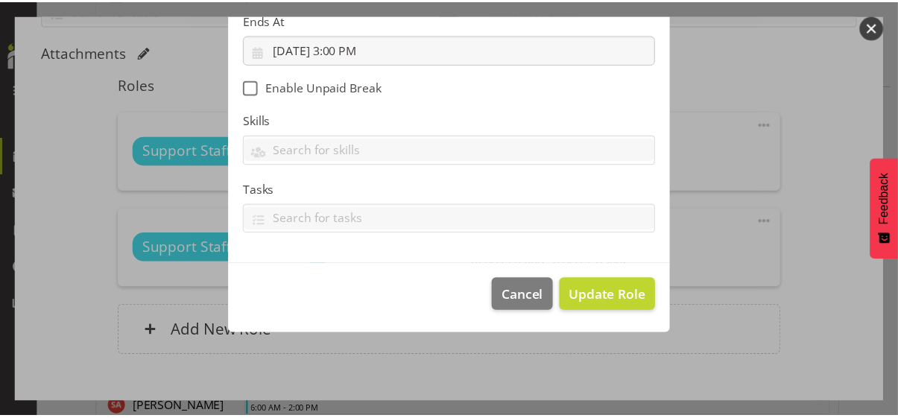
scroll to position [258, 0]
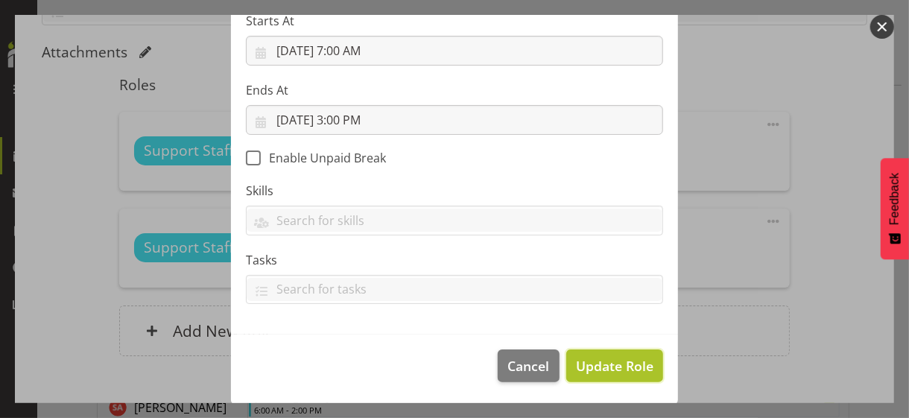
click at [605, 360] on span "Update Role" at bounding box center [615, 365] width 78 height 19
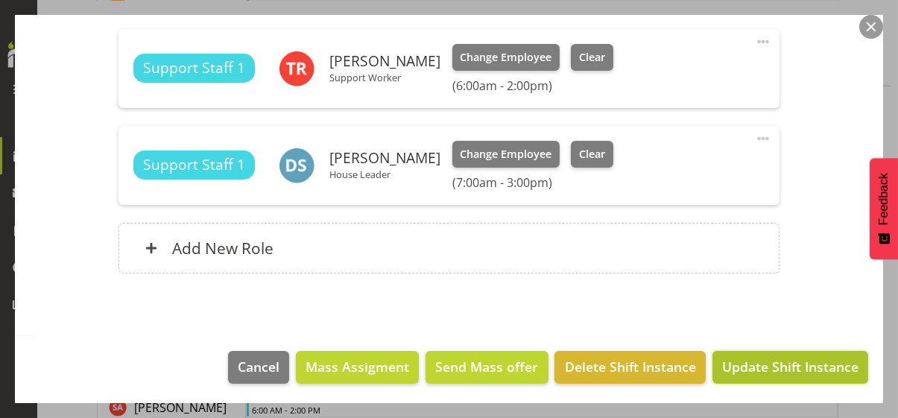
click at [756, 365] on span "Update Shift Instance" at bounding box center [790, 366] width 136 height 19
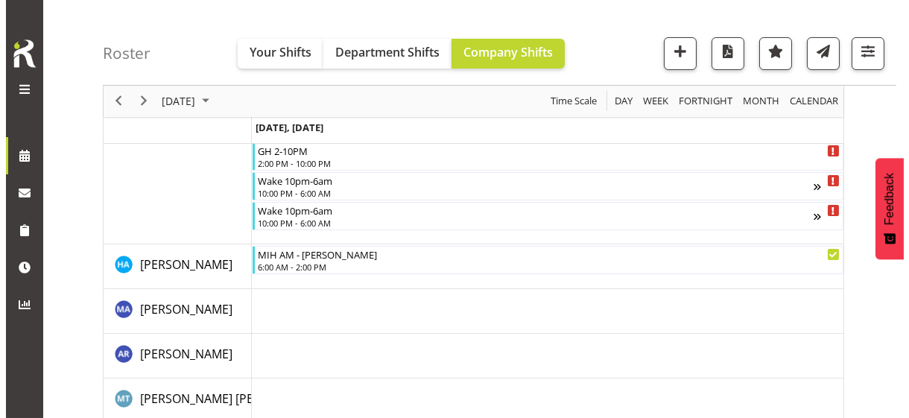
scroll to position [486, 0]
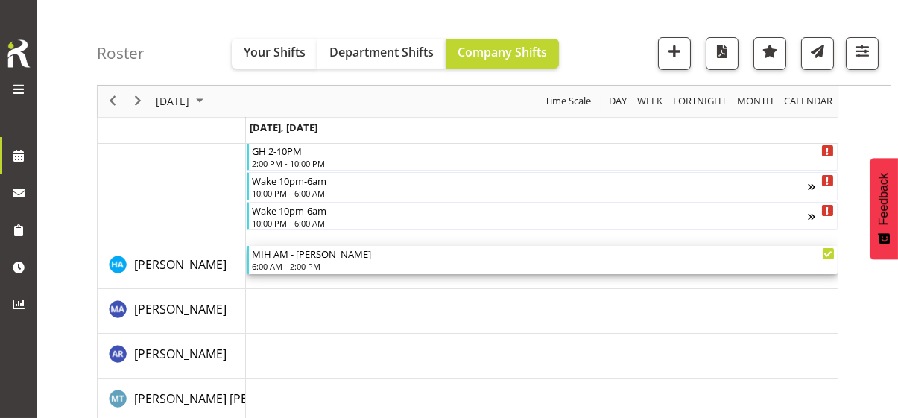
click at [298, 262] on div "6:00 AM - 2:00 PM" at bounding box center [543, 266] width 583 height 12
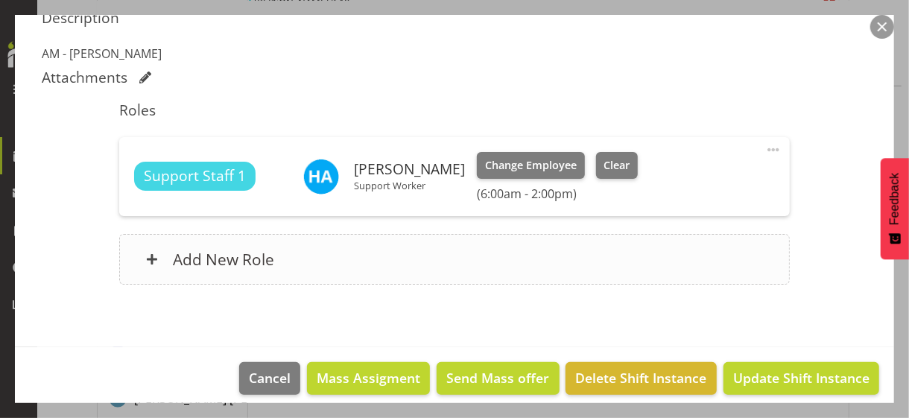
scroll to position [418, 0]
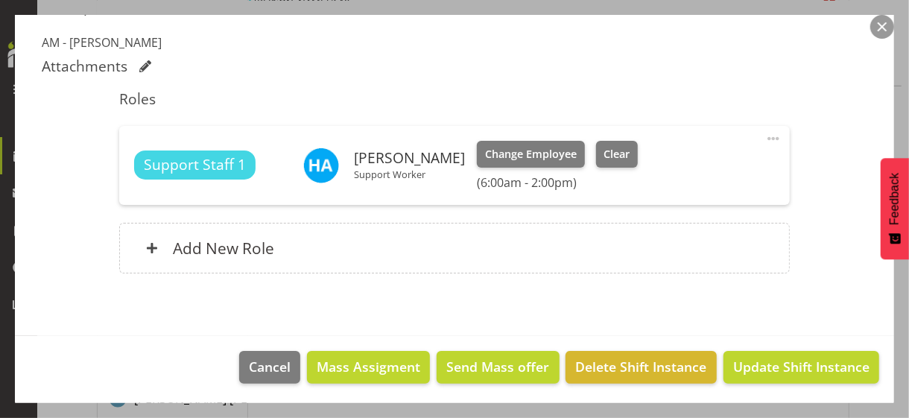
click at [765, 135] on span at bounding box center [774, 139] width 18 height 18
click at [670, 165] on link "Edit" at bounding box center [711, 171] width 143 height 27
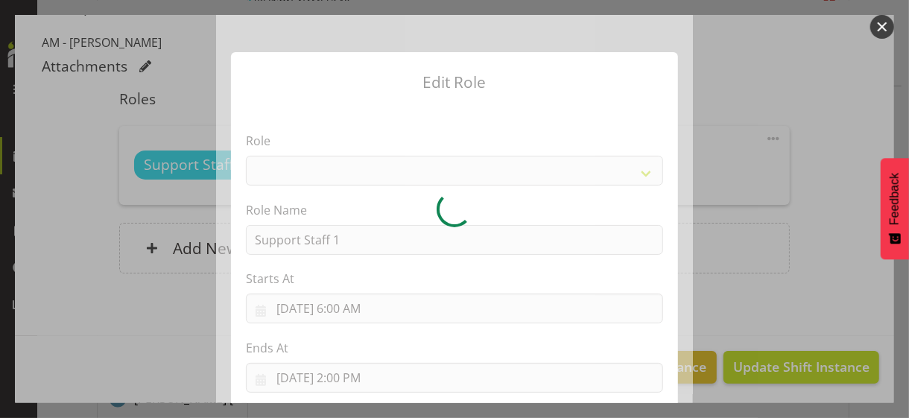
select select "1091"
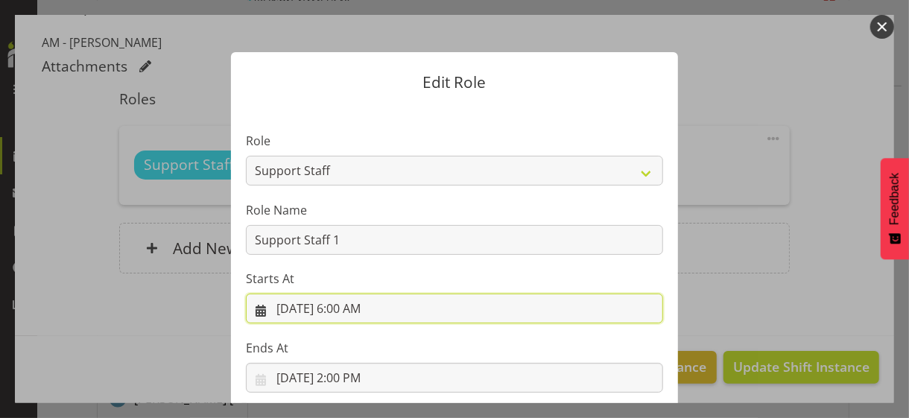
click at [343, 309] on input "8/17/2025, 6:00 AM" at bounding box center [454, 309] width 417 height 30
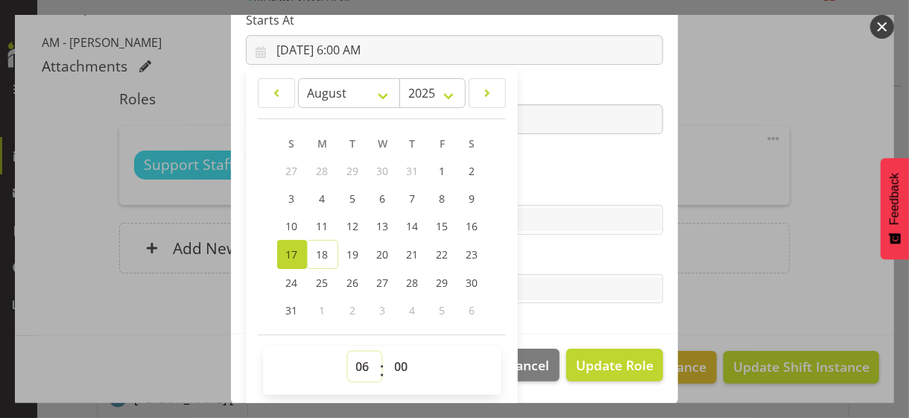
drag, startPoint x: 353, startPoint y: 359, endPoint x: 353, endPoint y: 350, distance: 8.9
click at [353, 352] on select "00 01 02 03 04 05 06 07 08 09 10 11 12 13 14 15 16 17 18 19 20 21 22 23" at bounding box center [365, 367] width 34 height 30
select select "8"
click at [348, 352] on select "00 01 02 03 04 05 06 07 08 09 10 11 12 13 14 15 16 17 18 19 20 21 22 23" at bounding box center [365, 367] width 34 height 30
type input "8/17/2025, 8:00 AM"
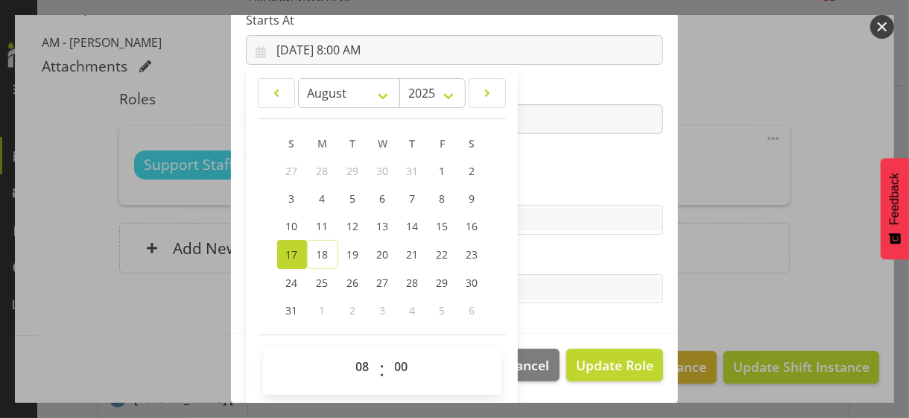
click at [539, 158] on section "Role CP House Leader Support Staff Wake Role Name Support Staff 1 Starts At 8/1…" at bounding box center [454, 90] width 447 height 488
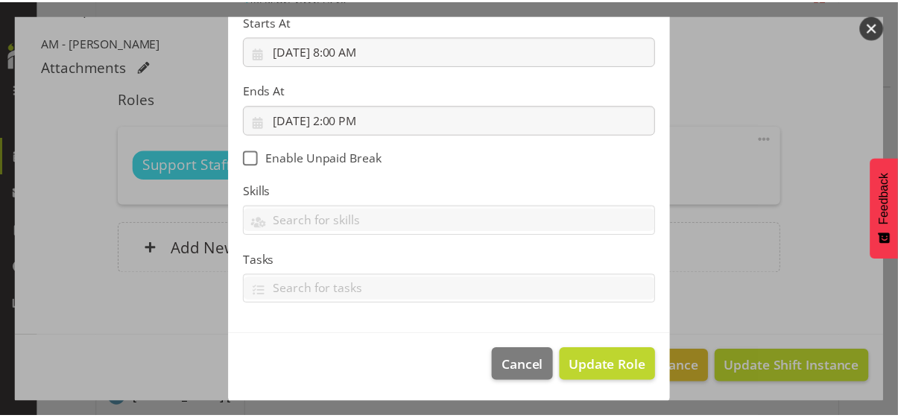
scroll to position [258, 0]
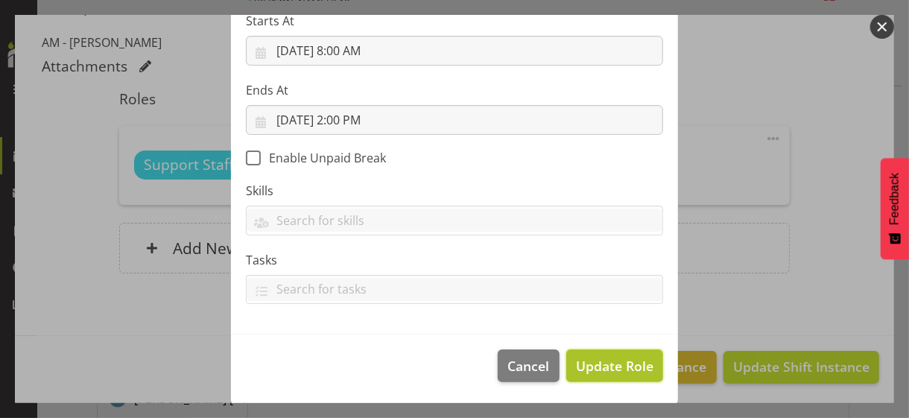
click at [604, 353] on button "Update Role" at bounding box center [615, 366] width 97 height 33
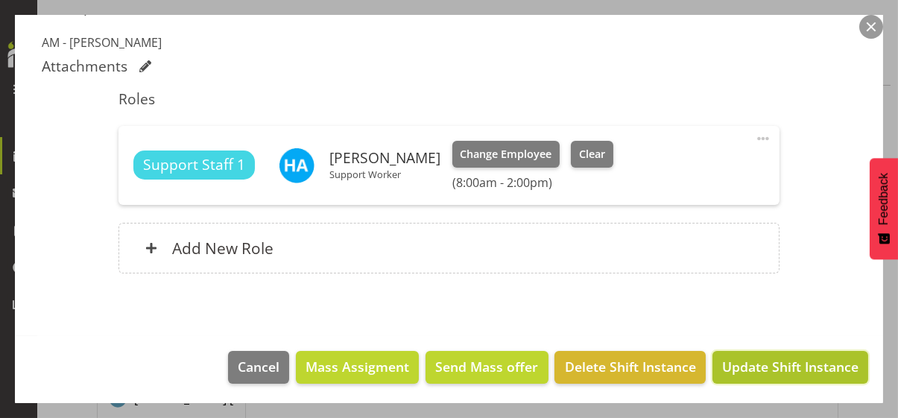
click at [773, 365] on span "Update Shift Instance" at bounding box center [790, 366] width 136 height 19
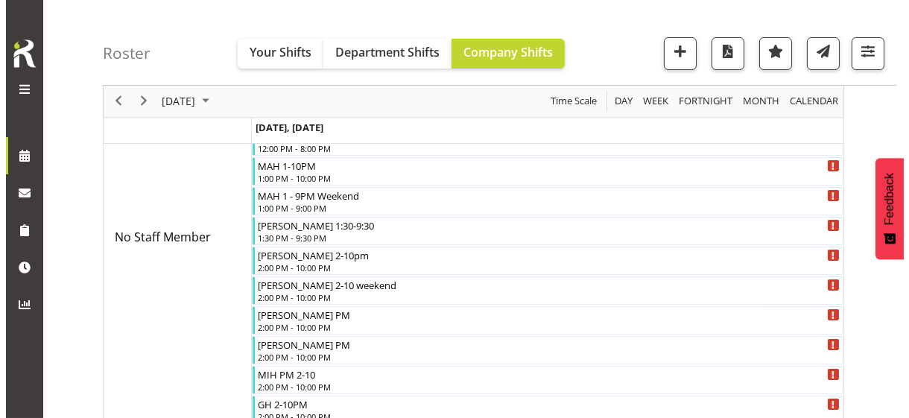
scroll to position [289, 0]
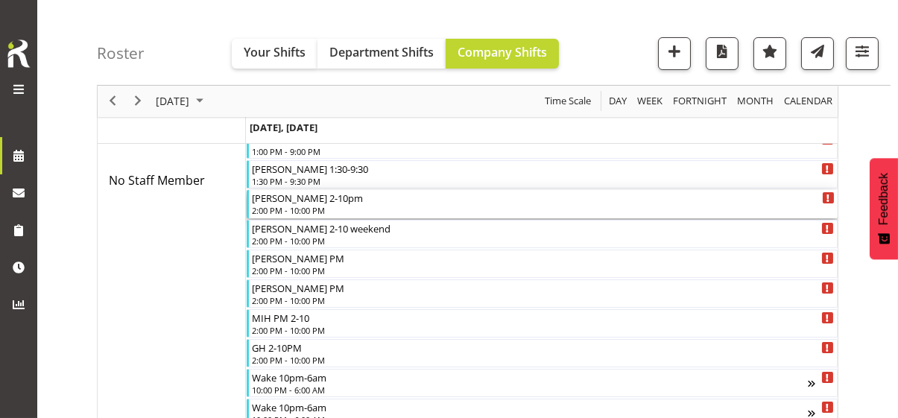
click at [288, 208] on div "2:00 PM - 10:00 PM" at bounding box center [543, 210] width 583 height 12
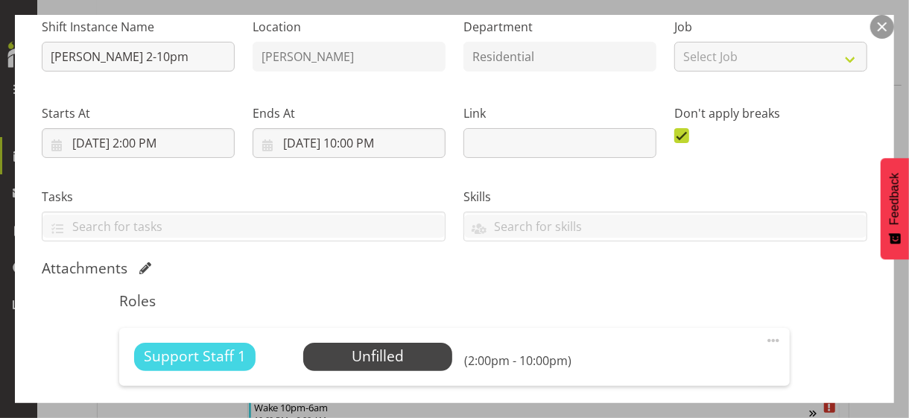
scroll to position [338, 0]
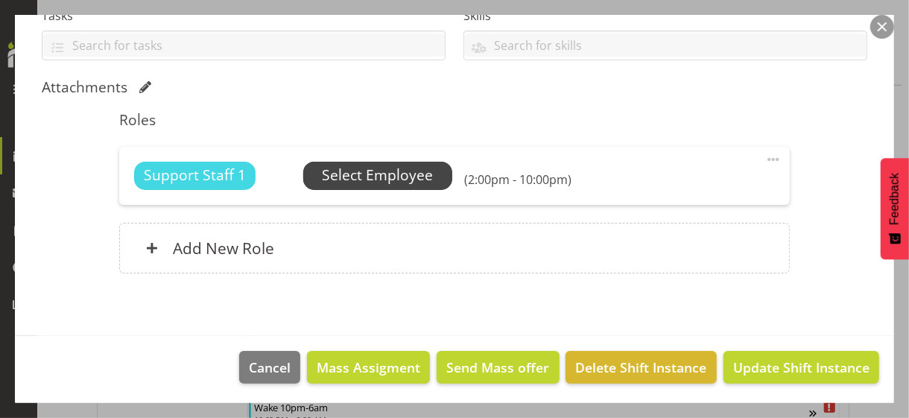
click at [361, 171] on span "Select Employee" at bounding box center [377, 176] width 111 height 22
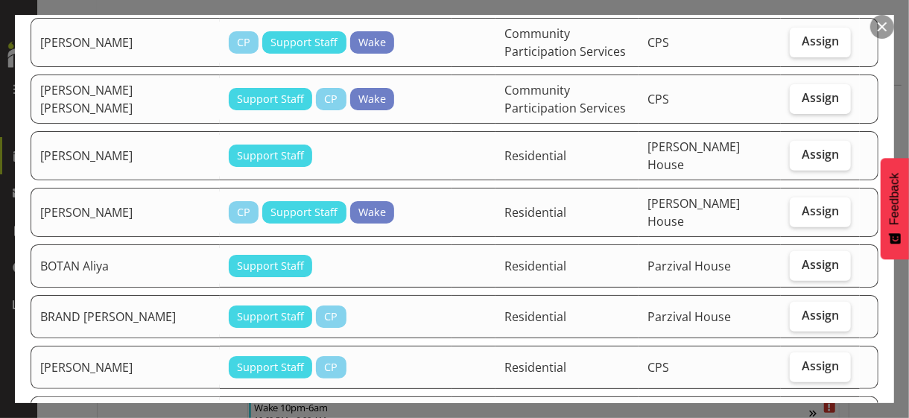
scroll to position [298, 0]
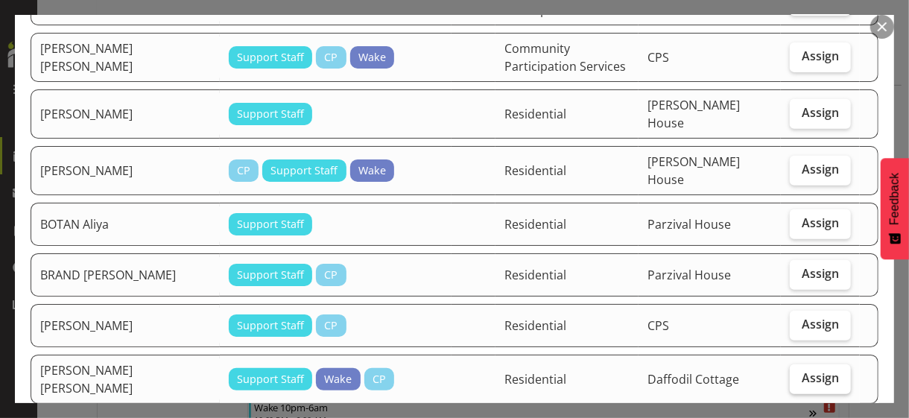
click at [819, 370] on span "Assign" at bounding box center [820, 377] width 37 height 15
click at [800, 373] on input "Assign" at bounding box center [795, 378] width 10 height 10
checkbox input "true"
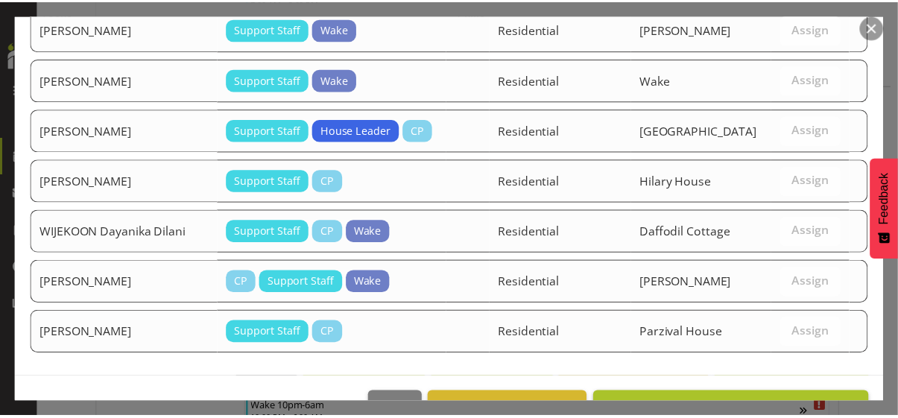
scroll to position [2543, 0]
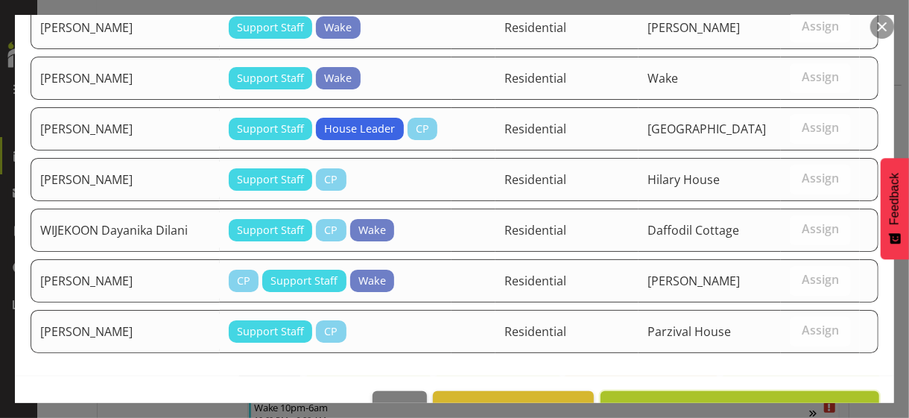
click at [769, 399] on span "Assign CARRASCO HERNANDEZ Yasna" at bounding box center [739, 408] width 259 height 18
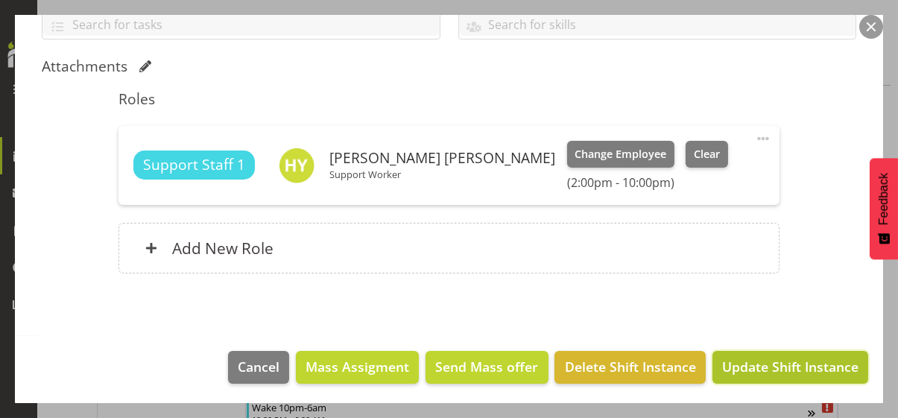
click at [767, 362] on span "Update Shift Instance" at bounding box center [790, 366] width 136 height 19
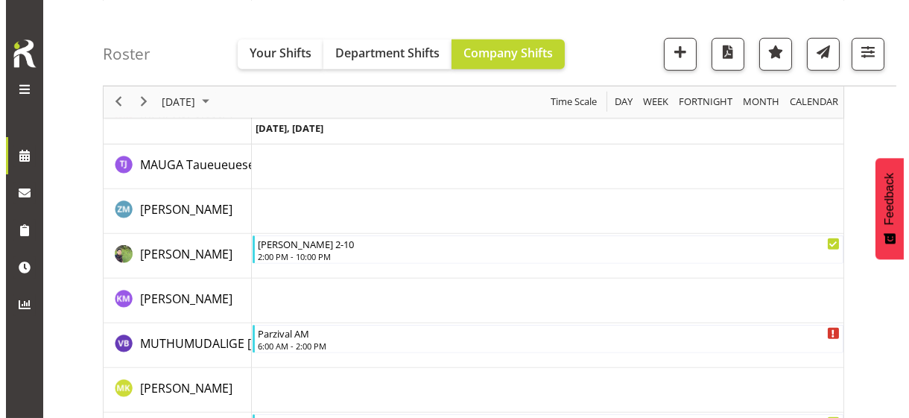
scroll to position [2599, 0]
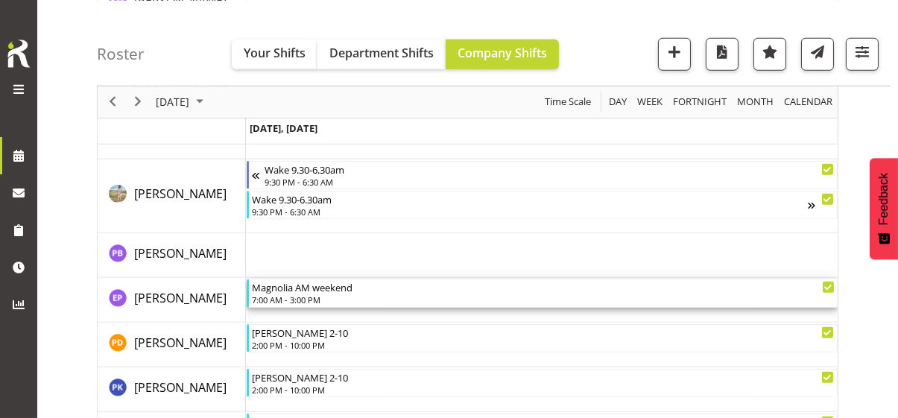
click at [318, 295] on div "7:00 AM - 3:00 PM" at bounding box center [543, 300] width 583 height 12
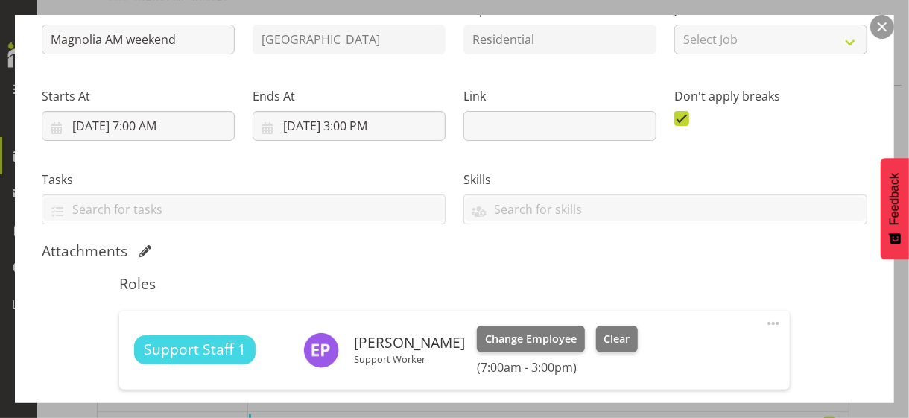
scroll to position [359, 0]
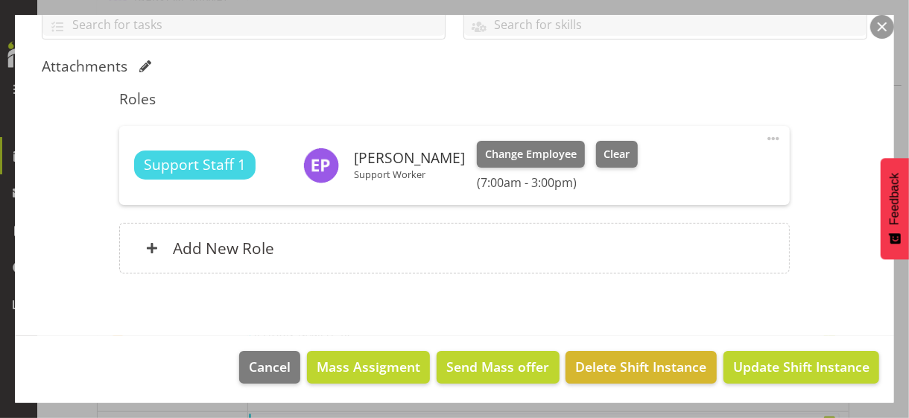
click at [765, 136] on span at bounding box center [774, 139] width 18 height 18
click at [692, 163] on link "Edit" at bounding box center [711, 171] width 143 height 27
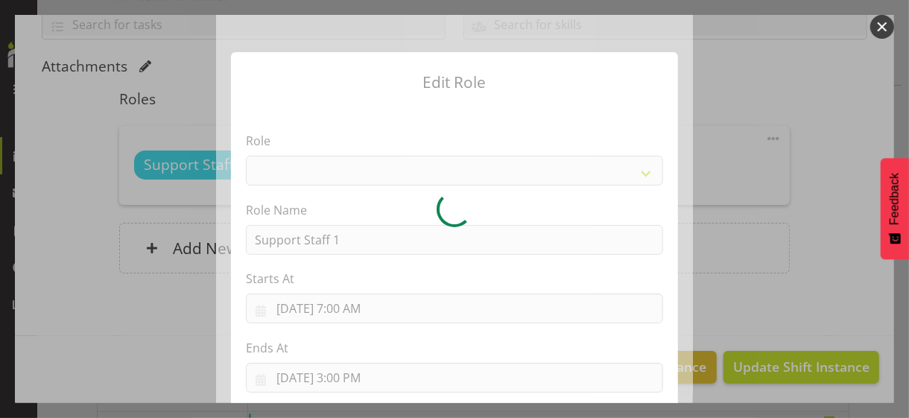
select select "1091"
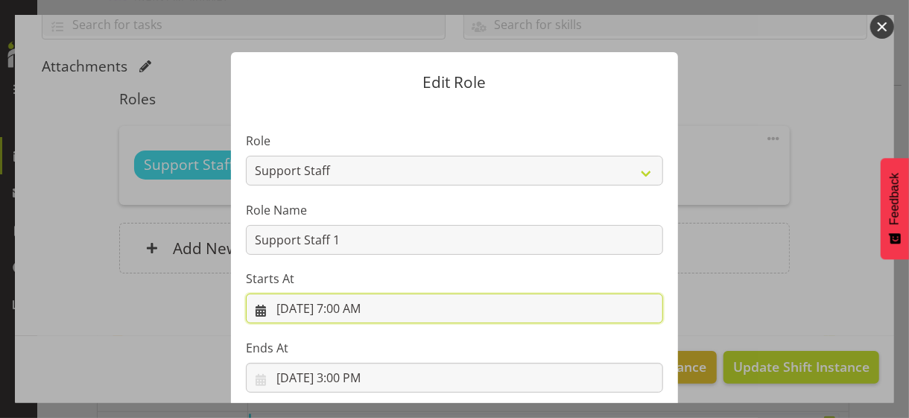
click at [338, 307] on input "8/17/2025, 7:00 AM" at bounding box center [454, 309] width 417 height 30
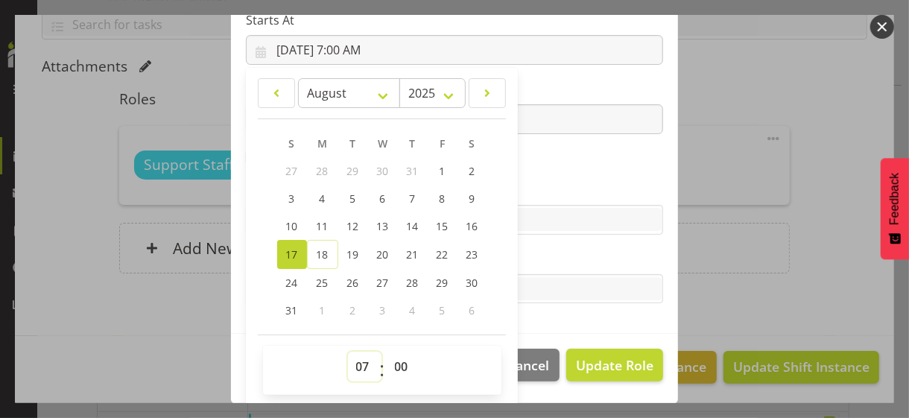
drag, startPoint x: 356, startPoint y: 362, endPoint x: 353, endPoint y: 352, distance: 9.9
click at [355, 358] on select "00 01 02 03 04 05 06 07 08 09 10 11 12 13 14 15 16 17 18 19 20 21 22 23" at bounding box center [365, 367] width 34 height 30
select select "9"
click at [348, 352] on select "00 01 02 03 04 05 06 07 08 09 10 11 12 13 14 15 16 17 18 19 20 21 22 23" at bounding box center [365, 367] width 34 height 30
type input "8/17/2025, 9:00 AM"
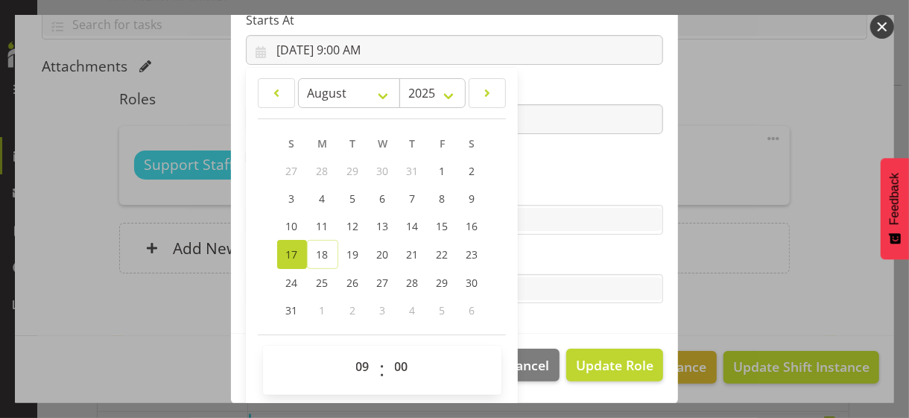
click at [527, 159] on section "Role CP House Leader Support Staff Wake Role Name Support Staff 1 Starts At 8/1…" at bounding box center [454, 90] width 447 height 488
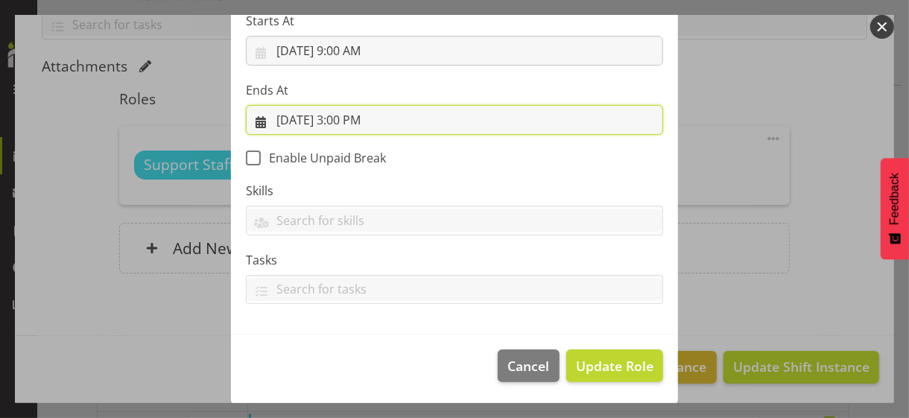
click at [356, 121] on input "8/17/2025, 3:00 PM" at bounding box center [454, 120] width 417 height 30
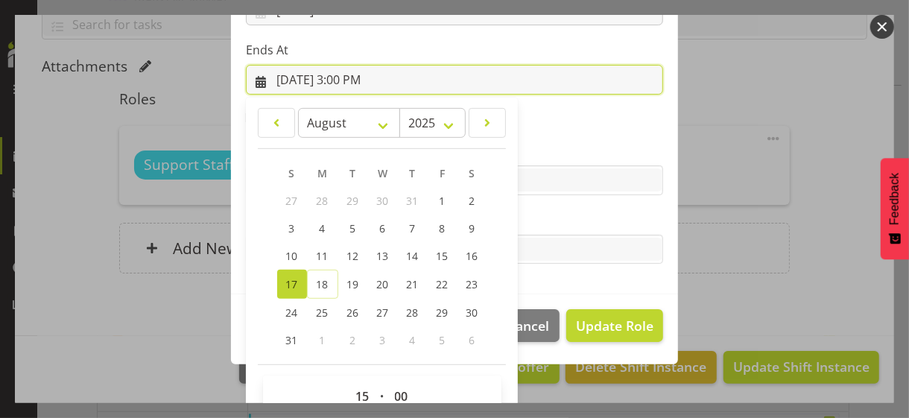
scroll to position [329, 0]
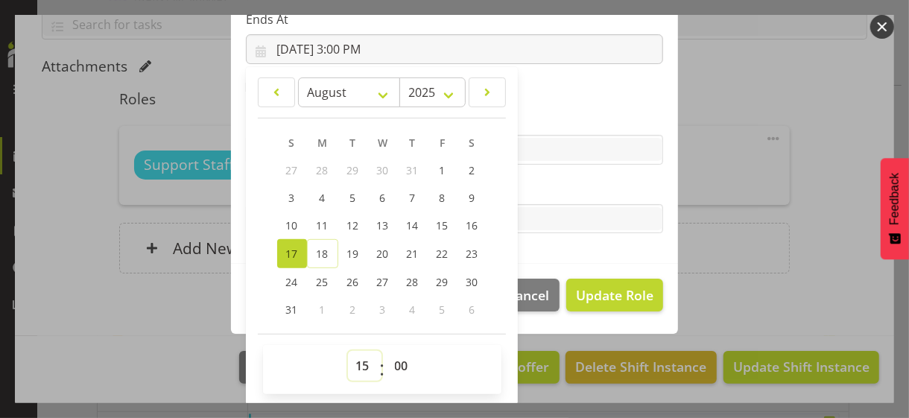
drag, startPoint x: 353, startPoint y: 360, endPoint x: 359, endPoint y: 350, distance: 11.0
click at [355, 358] on select "00 01 02 03 04 05 06 07 08 09 10 11 12 13 14 15 16 17 18 19 20 21 22 23" at bounding box center [365, 366] width 34 height 30
select select "21"
click at [348, 351] on select "00 01 02 03 04 05 06 07 08 09 10 11 12 13 14 15 16 17 18 19 20 21 22 23" at bounding box center [365, 366] width 34 height 30
type input "8/17/2025, 9:00 PM"
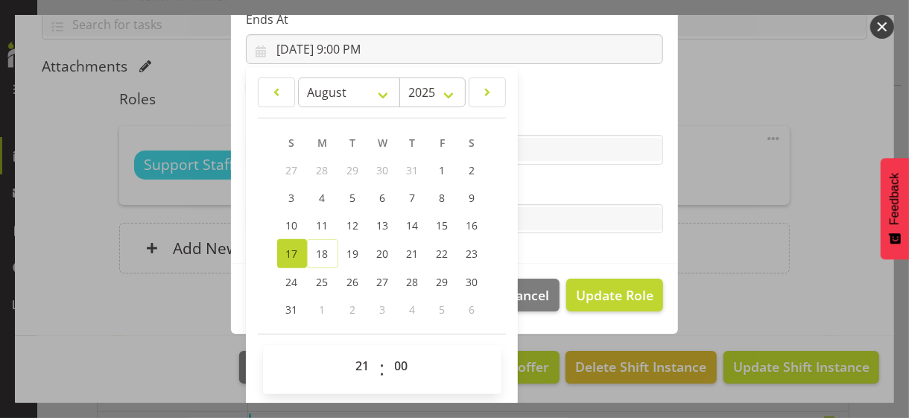
click at [539, 191] on label "Tasks" at bounding box center [454, 189] width 417 height 18
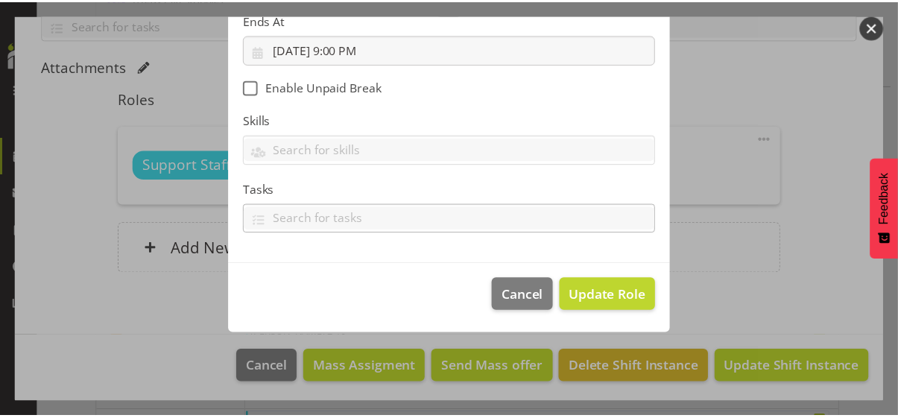
scroll to position [258, 0]
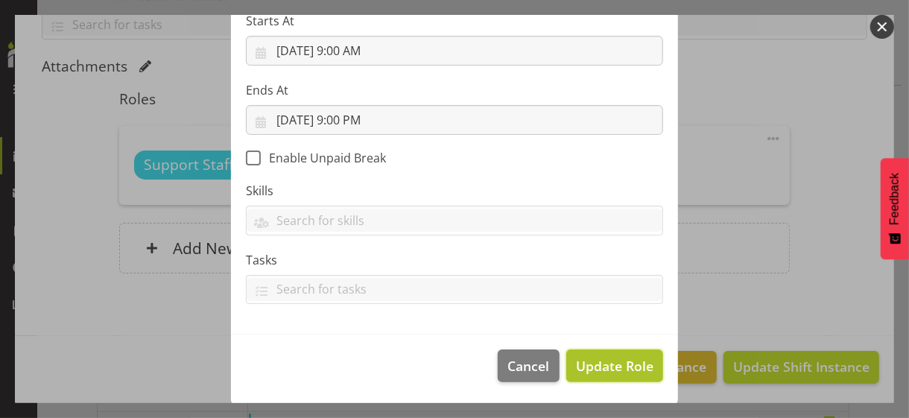
drag, startPoint x: 589, startPoint y: 366, endPoint x: 646, endPoint y: 356, distance: 58.2
click at [591, 365] on span "Update Role" at bounding box center [615, 365] width 78 height 19
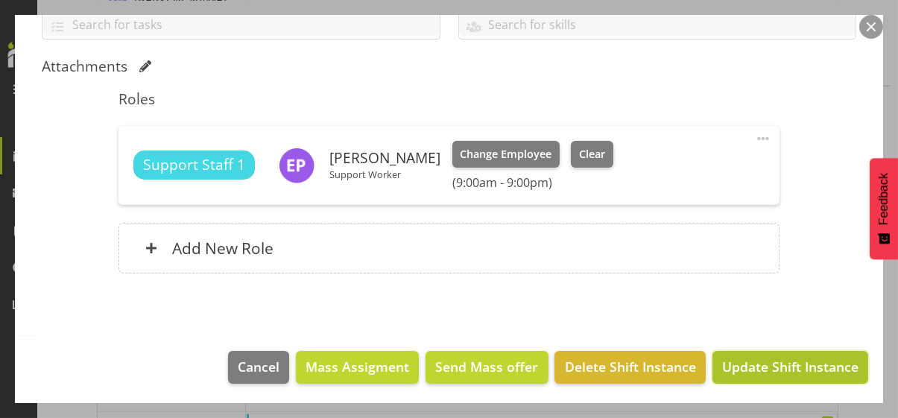
click at [751, 364] on span "Update Shift Instance" at bounding box center [790, 366] width 136 height 19
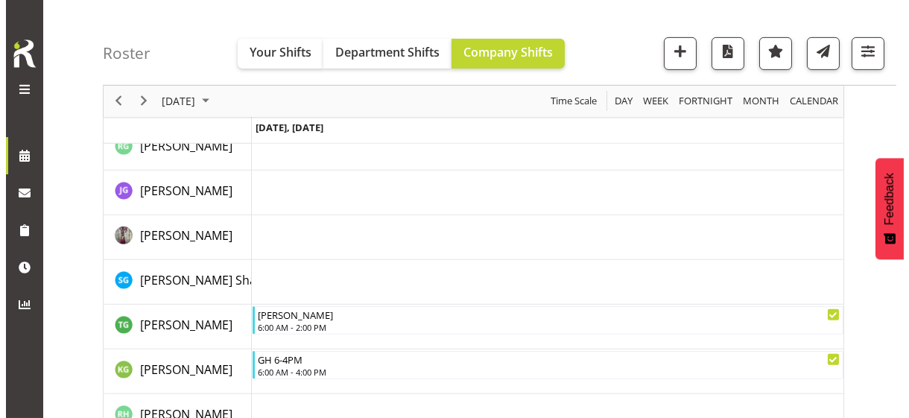
scroll to position [1332, 0]
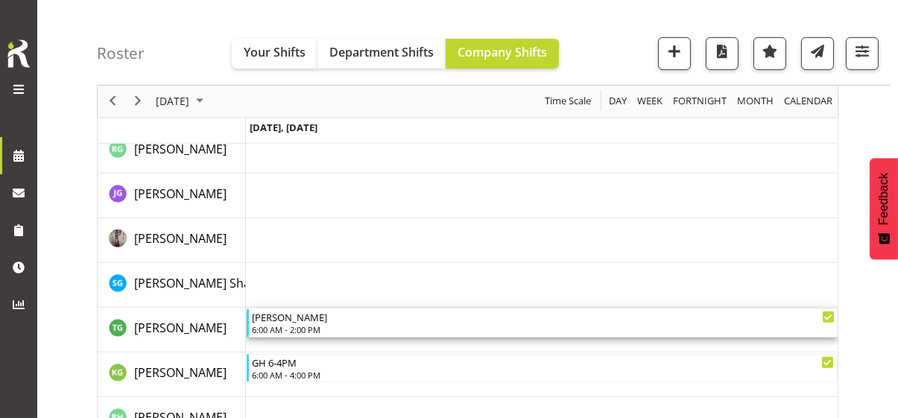
click at [324, 326] on div "6:00 AM - 2:00 PM" at bounding box center [543, 330] width 583 height 12
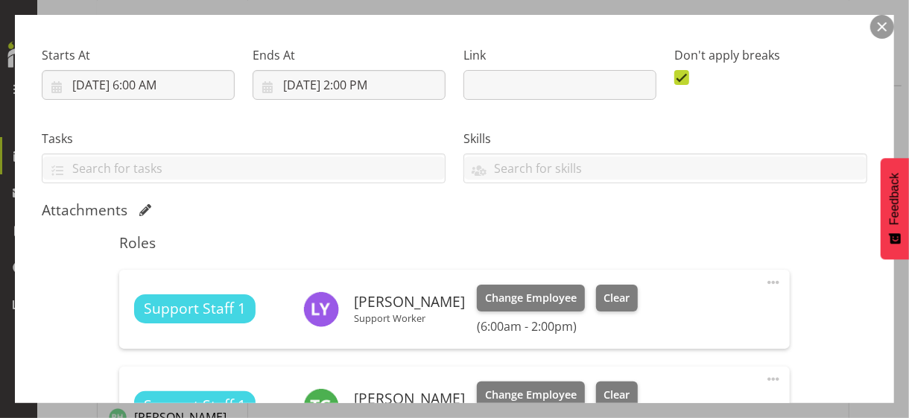
scroll to position [447, 0]
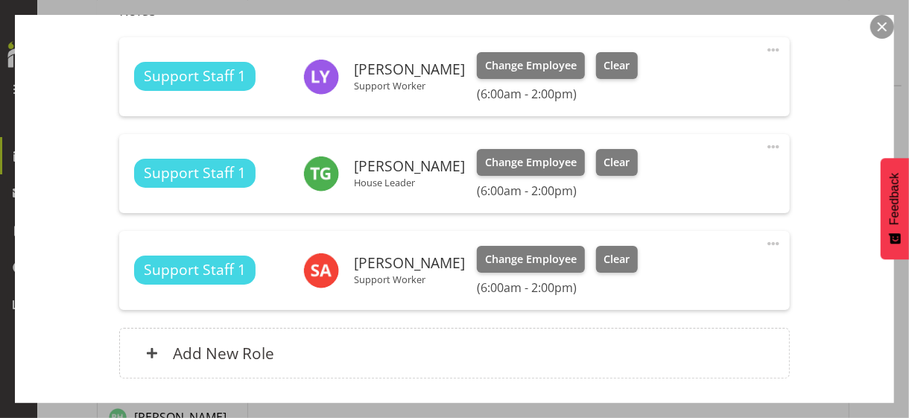
drag, startPoint x: 764, startPoint y: 145, endPoint x: 757, endPoint y: 148, distance: 8.3
click at [765, 145] on span at bounding box center [774, 147] width 18 height 18
click at [679, 174] on link "Edit" at bounding box center [711, 179] width 143 height 27
select select "7"
select select "2025"
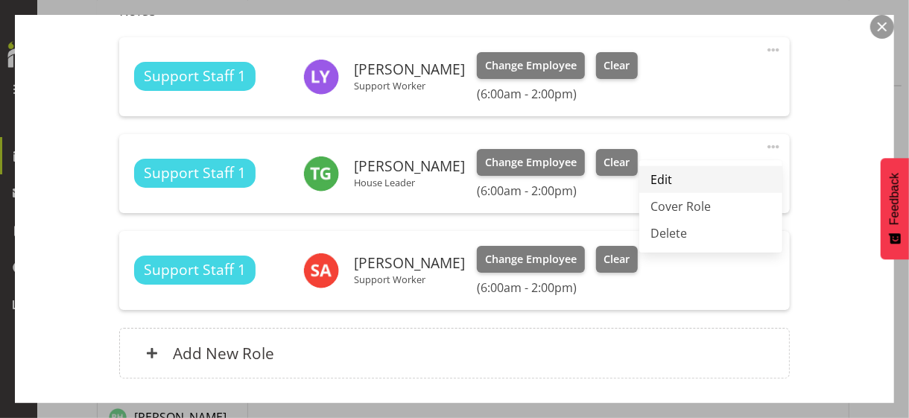
select select "14"
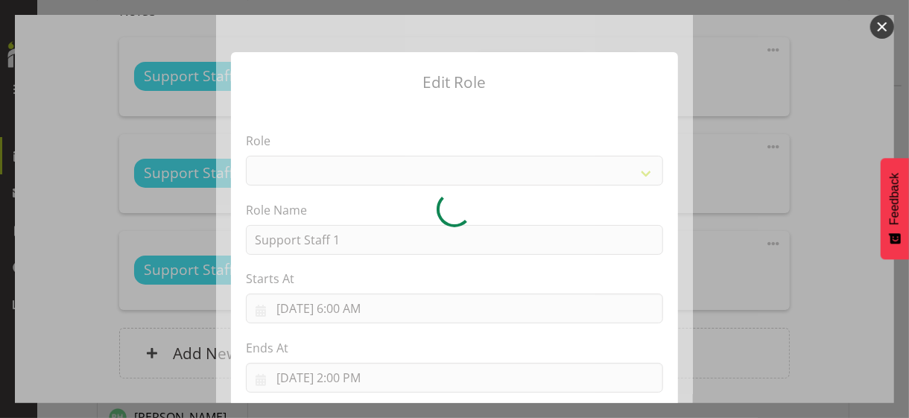
select select "1091"
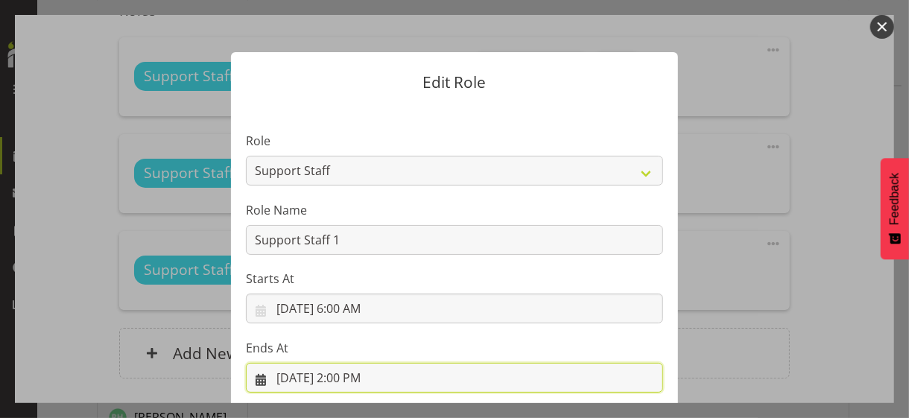
click at [353, 377] on input "8/17/2025, 2:00 PM" at bounding box center [454, 378] width 417 height 30
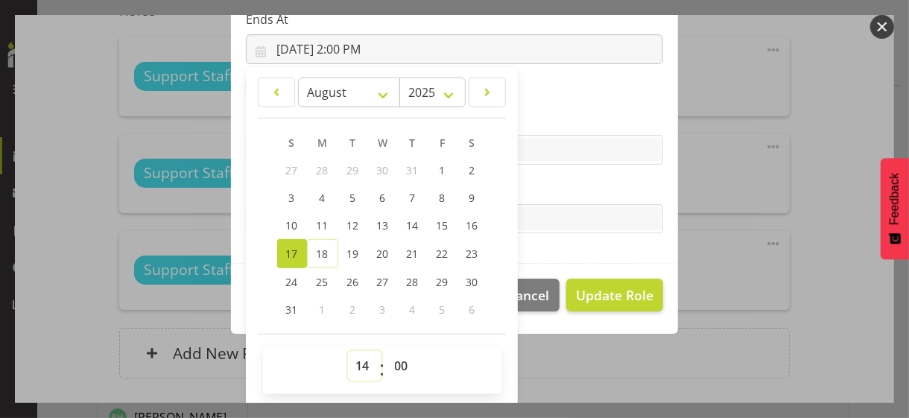
drag, startPoint x: 357, startPoint y: 362, endPoint x: 359, endPoint y: 351, distance: 10.7
click at [356, 359] on select "00 01 02 03 04 05 06 07 08 09 10 11 12 13 14 15 16 17 18 19 20 21 22 23" at bounding box center [365, 366] width 34 height 30
select select "15"
click at [348, 351] on select "00 01 02 03 04 05 06 07 08 09 10 11 12 13 14 15 16 17 18 19 20 21 22 23" at bounding box center [365, 366] width 34 height 30
type input "8/17/2025, 3:00 PM"
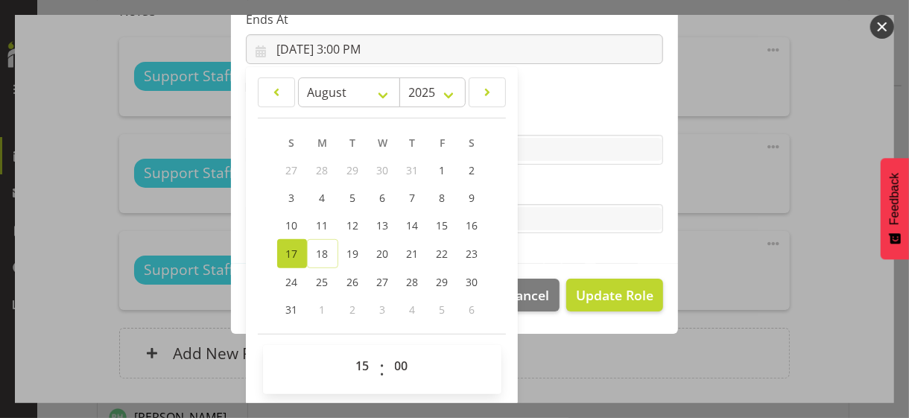
click at [545, 183] on label "Tasks" at bounding box center [454, 189] width 417 height 18
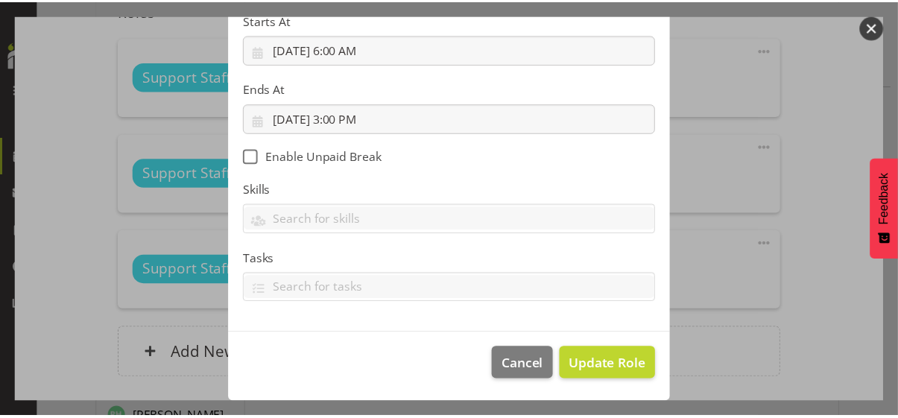
scroll to position [258, 0]
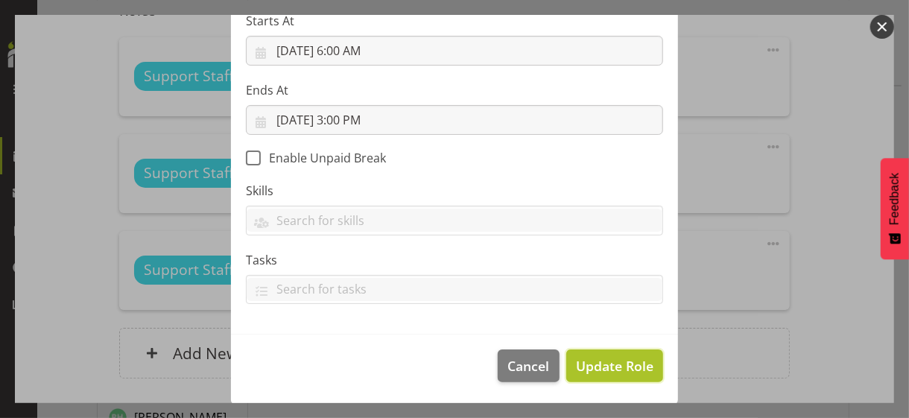
drag, startPoint x: 596, startPoint y: 365, endPoint x: 625, endPoint y: 350, distance: 33.0
click at [596, 363] on span "Update Role" at bounding box center [615, 365] width 78 height 19
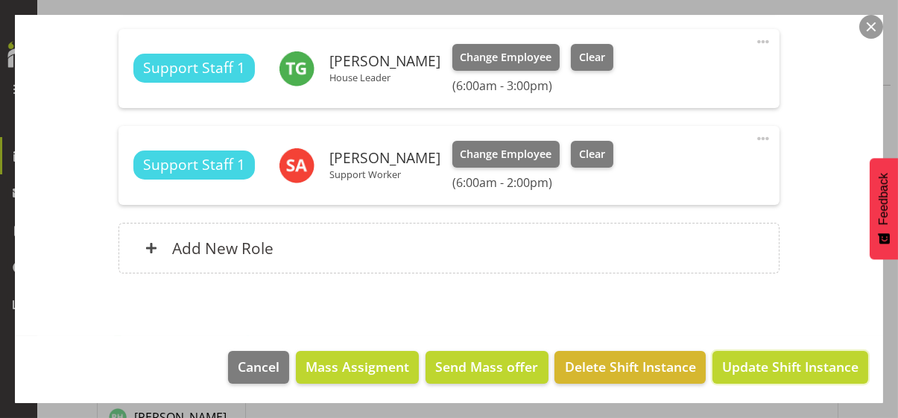
click at [757, 367] on span "Update Shift Instance" at bounding box center [790, 366] width 136 height 19
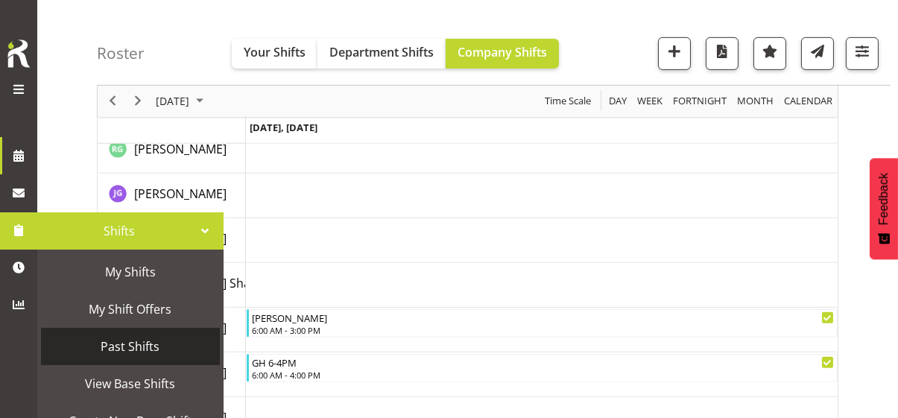
scroll to position [75, 0]
click at [116, 348] on span "Create New Base Shift" at bounding box center [130, 346] width 164 height 22
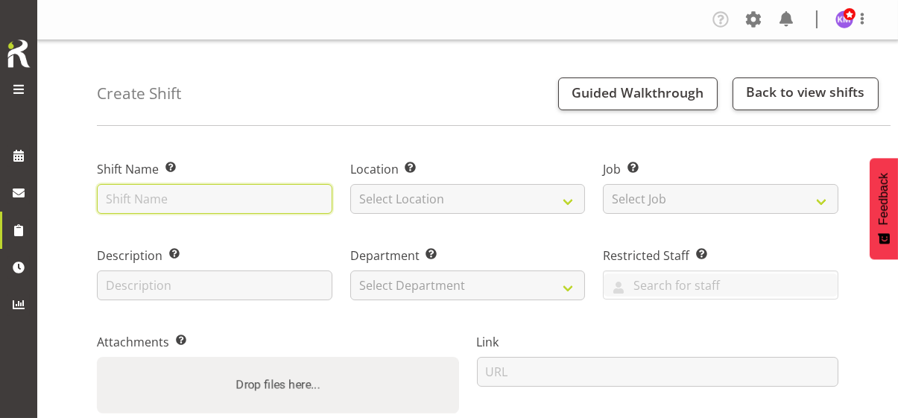
click at [212, 203] on input "text" at bounding box center [215, 199] width 236 height 30
type input "Medication Training"
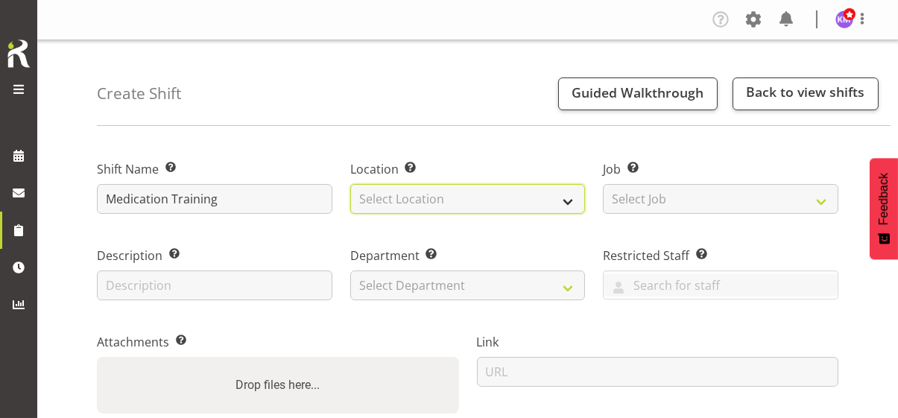
click at [391, 200] on select "Select Location [PERSON_NAME] House CPS Daffodil Cottage [PERSON_NAME][GEOGRAPH…" at bounding box center [468, 199] width 236 height 30
select select "1073"
click at [350, 184] on select "Select Location [PERSON_NAME] House CPS Daffodil Cottage [PERSON_NAME][GEOGRAPH…" at bounding box center [468, 199] width 236 height 30
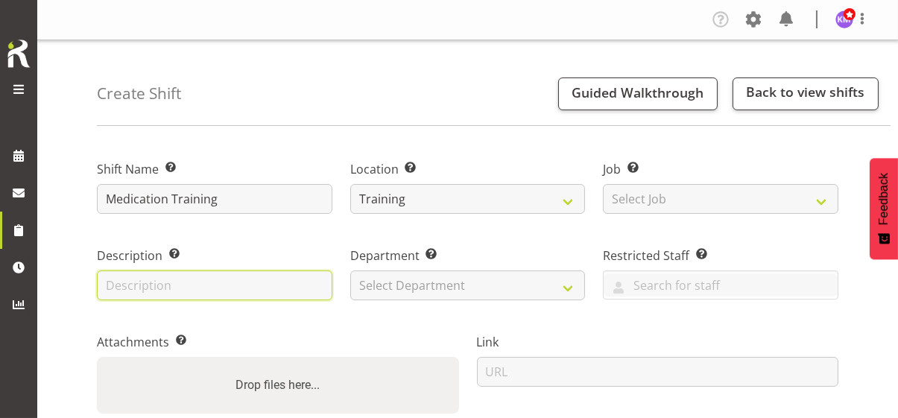
click at [285, 280] on input "text" at bounding box center [215, 286] width 236 height 30
type input "Medication Training"
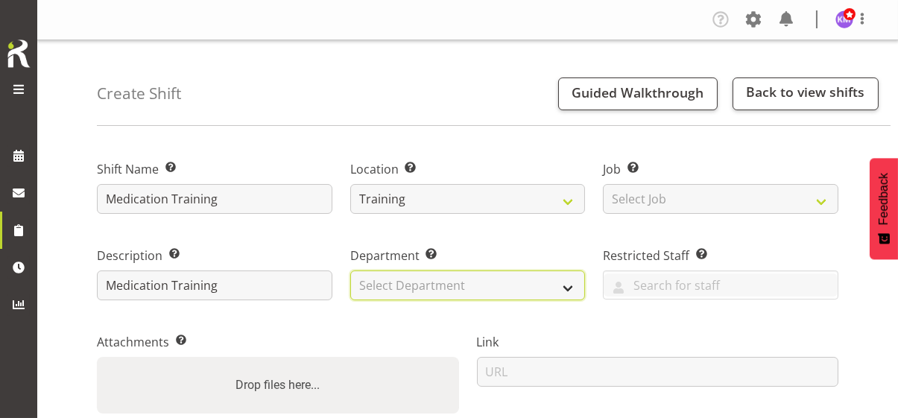
click at [383, 277] on select "Select Department Community Participation Services Residential Training" at bounding box center [468, 286] width 236 height 30
select select "750"
click at [350, 271] on select "Select Department Community Participation Services Residential Training" at bounding box center [468, 286] width 236 height 30
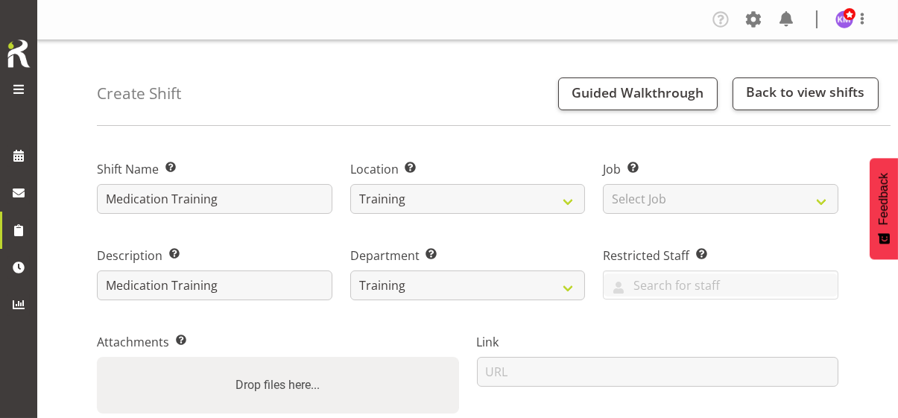
click at [389, 325] on div "Attachments Add any relevant attachments to the shift (e.g. Health & Safety Pla…" at bounding box center [278, 373] width 380 height 122
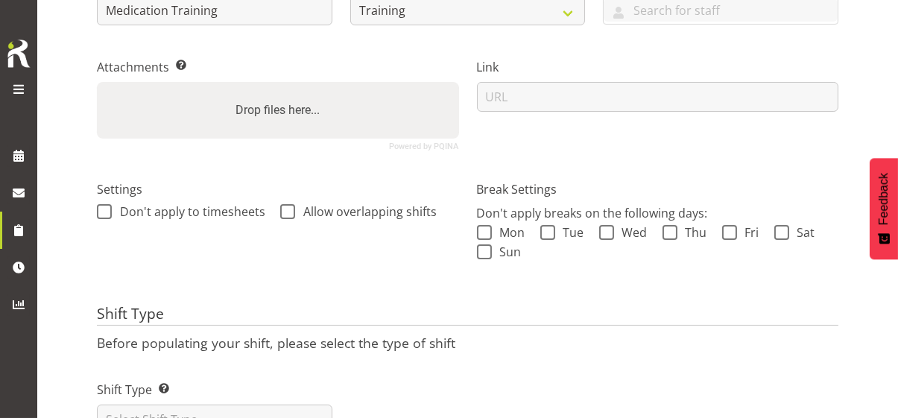
scroll to position [298, 0]
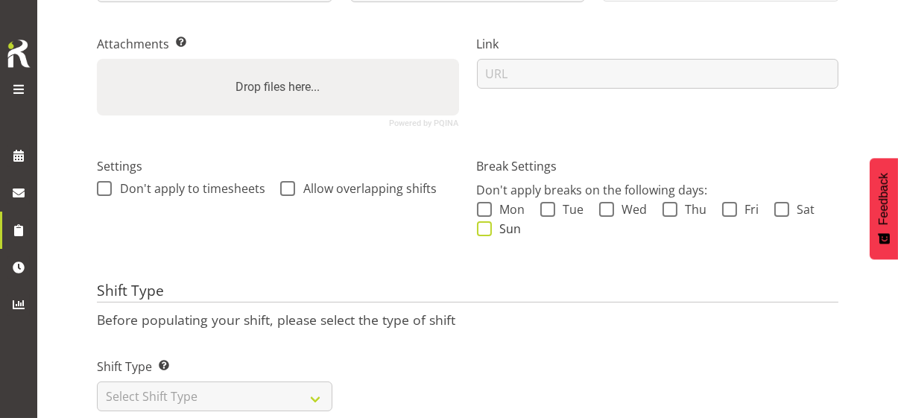
drag, startPoint x: 488, startPoint y: 212, endPoint x: 479, endPoint y: 227, distance: 17.4
click at [487, 212] on span at bounding box center [484, 209] width 15 height 15
click at [487, 212] on input "Mon" at bounding box center [482, 209] width 10 height 10
checkbox input "true"
drag, startPoint x: 479, startPoint y: 227, endPoint x: 513, endPoint y: 213, distance: 36.1
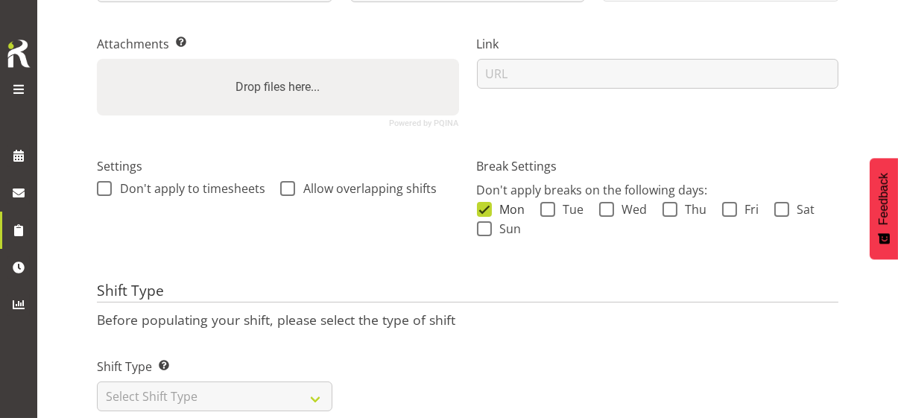
click at [490, 222] on span at bounding box center [484, 228] width 15 height 15
click at [487, 224] on input "Sun" at bounding box center [482, 229] width 10 height 10
checkbox input "true"
drag, startPoint x: 553, startPoint y: 204, endPoint x: 572, endPoint y: 201, distance: 19.6
click at [558, 203] on label "Tue" at bounding box center [562, 209] width 44 height 15
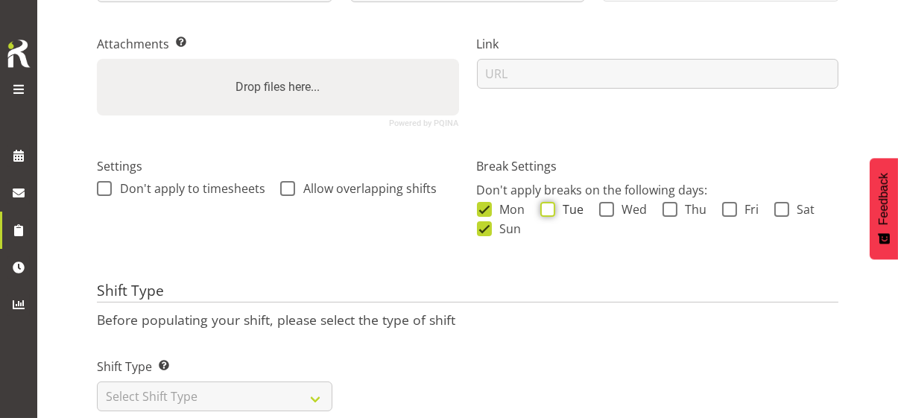
click at [550, 204] on input "Tue" at bounding box center [545, 209] width 10 height 10
checkbox input "true"
drag, startPoint x: 607, startPoint y: 212, endPoint x: 650, endPoint y: 211, distance: 43.2
click at [613, 211] on span at bounding box center [606, 209] width 15 height 15
click at [609, 211] on input "Wed" at bounding box center [604, 209] width 10 height 10
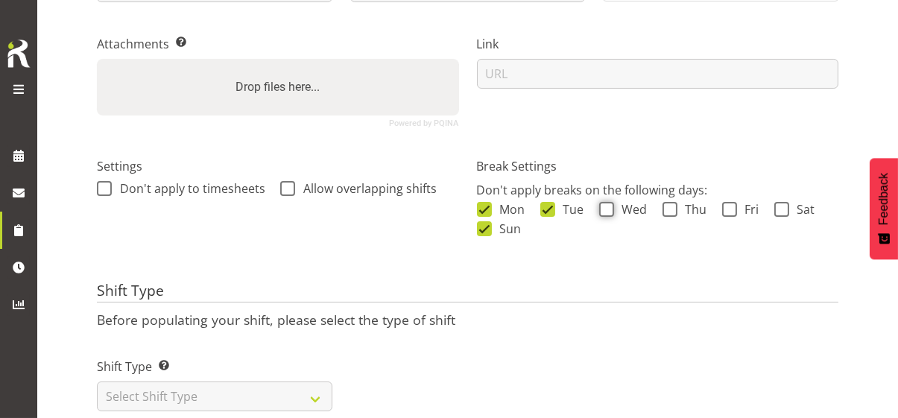
checkbox input "true"
drag, startPoint x: 666, startPoint y: 208, endPoint x: 695, endPoint y: 208, distance: 29.8
click at [675, 208] on span at bounding box center [670, 209] width 15 height 15
click at [672, 208] on input "Thu" at bounding box center [668, 209] width 10 height 10
checkbox input "true"
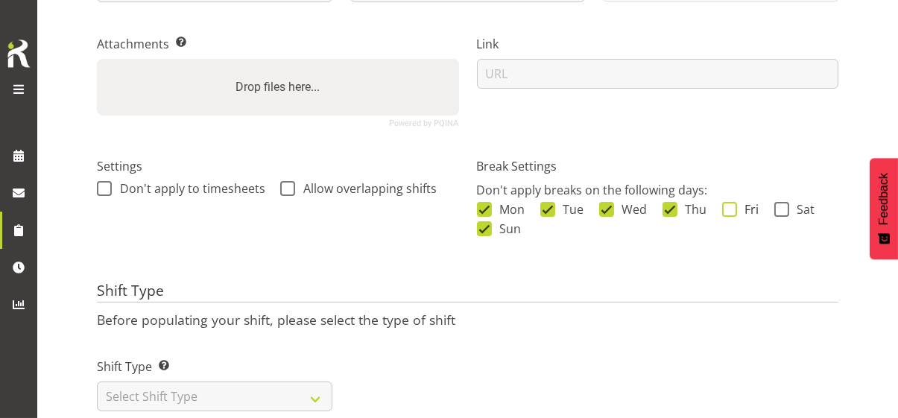
drag, startPoint x: 730, startPoint y: 213, endPoint x: 752, endPoint y: 212, distance: 22.4
click at [731, 212] on span at bounding box center [729, 209] width 15 height 15
click at [731, 212] on input "Fri" at bounding box center [727, 209] width 10 height 10
checkbox input "true"
click at [783, 212] on span at bounding box center [781, 209] width 15 height 15
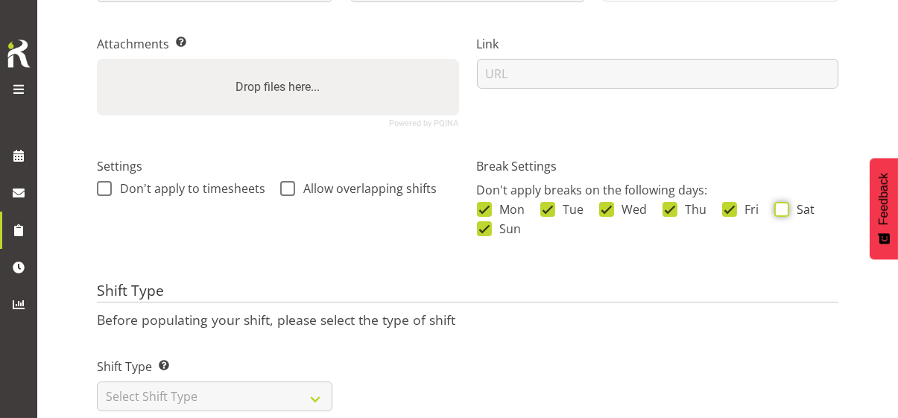
click at [783, 212] on input "Sat" at bounding box center [779, 209] width 10 height 10
checkbox input "true"
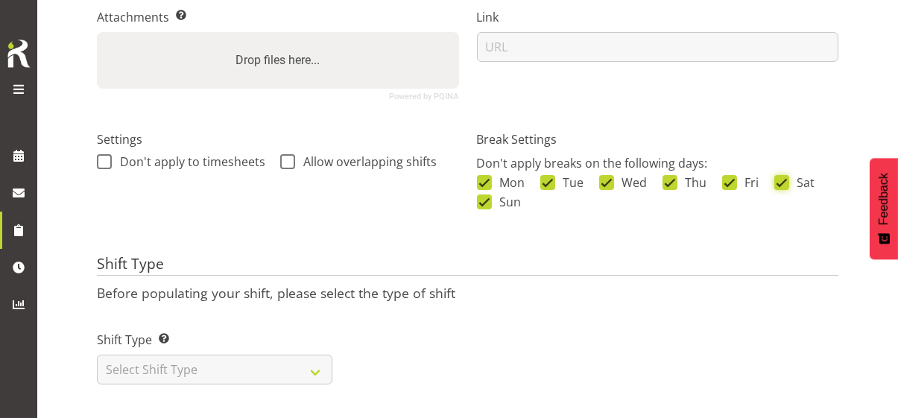
scroll to position [337, 0]
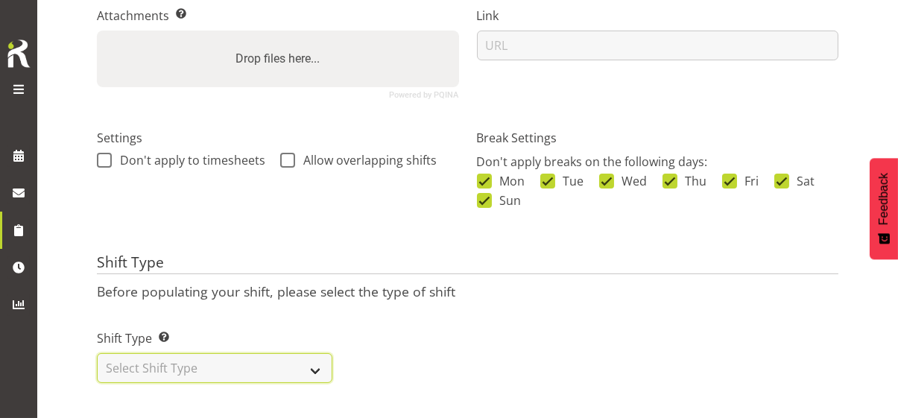
click at [283, 360] on select "Select Shift Type One Off Shift Recurring Shift Rotating Shift" at bounding box center [215, 368] width 236 height 30
select select "one_off"
click at [97, 353] on select "Select Shift Type One Off Shift Recurring Shift Rotating Shift" at bounding box center [215, 368] width 236 height 30
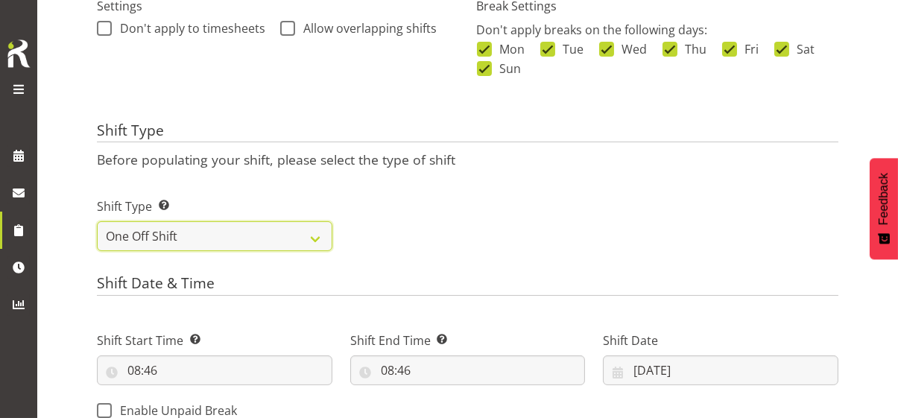
scroll to position [561, 0]
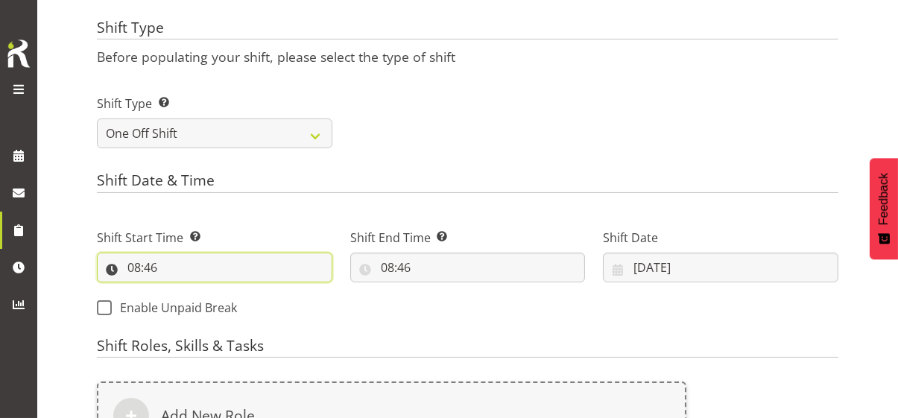
click at [132, 262] on input "08:46" at bounding box center [215, 268] width 236 height 30
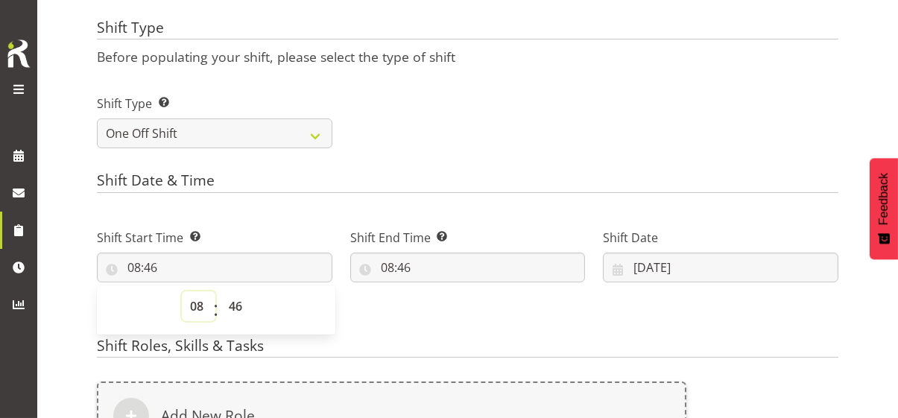
click at [196, 305] on select "00 01 02 03 04 05 06 07 08 09 10 11 12 13 14 15 16 17 18 19 20 21 22 23" at bounding box center [199, 306] width 34 height 30
select select "18"
click at [182, 291] on select "00 01 02 03 04 05 06 07 08 09 10 11 12 13 14 15 16 17 18 19 20 21 22 23" at bounding box center [199, 306] width 34 height 30
type input "18:46"
click at [239, 306] on select "00 01 02 03 04 05 06 07 08 09 10 11 12 13 14 15 16 17 18 19 20 21 22 23 24 25 2…" at bounding box center [238, 306] width 34 height 30
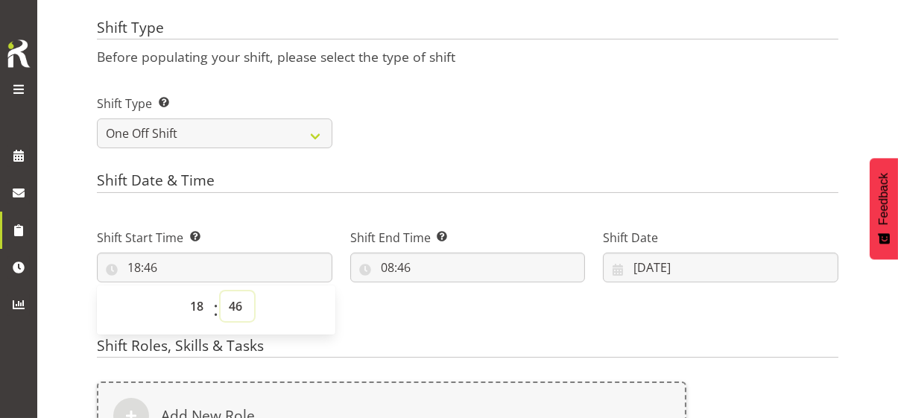
select select "45"
click at [221, 291] on select "00 01 02 03 04 05 06 07 08 09 10 11 12 13 14 15 16 17 18 19 20 21 22 23 24 25 2…" at bounding box center [238, 306] width 34 height 30
type input "18:45"
click at [350, 264] on input "08:46" at bounding box center [468, 268] width 236 height 30
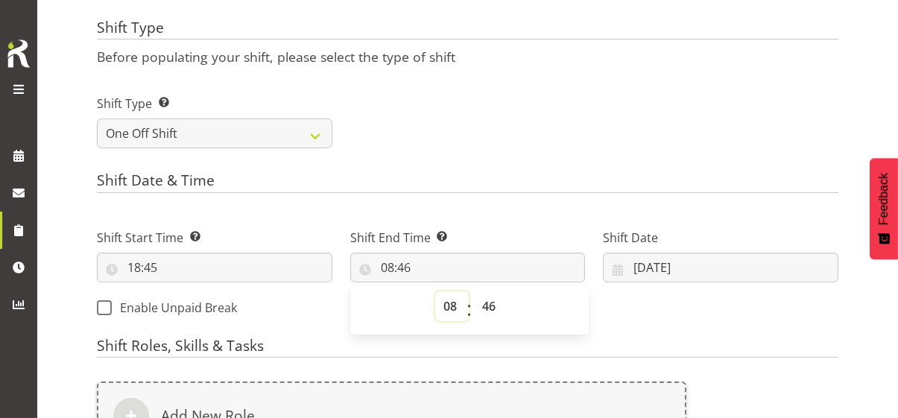
click at [435, 302] on select "00 01 02 03 04 05 06 07 08 09 10 11 12 13 14 15 16 17 18 19 20 21 22 23" at bounding box center [452, 306] width 34 height 30
select select "19"
click at [435, 291] on select "00 01 02 03 04 05 06 07 08 09 10 11 12 13 14 15 16 17 18 19 20 21 22 23" at bounding box center [452, 306] width 34 height 30
type input "19:46"
click at [474, 303] on select "00 01 02 03 04 05 06 07 08 09 10 11 12 13 14 15 16 17 18 19 20 21 22 23 24 25 2…" at bounding box center [491, 306] width 34 height 30
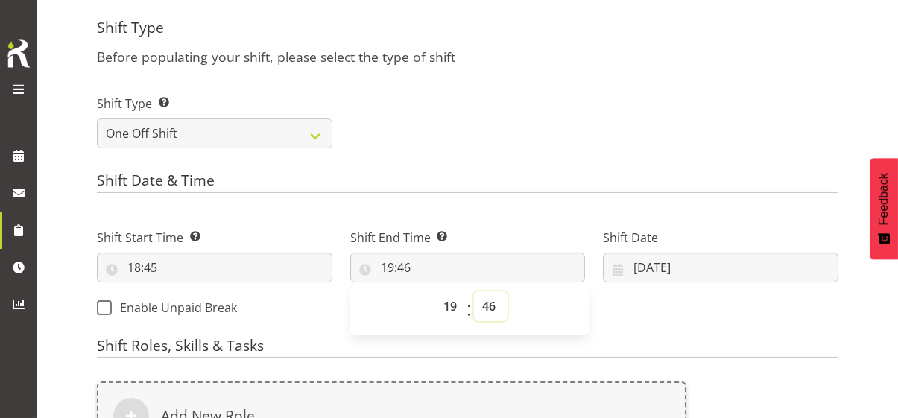
select select "45"
click at [474, 291] on select "00 01 02 03 04 05 06 07 08 09 10 11 12 13 14 15 16 17 18 19 20 21 22 23 24 25 2…" at bounding box center [491, 306] width 34 height 30
type input "19:45"
click at [603, 267] on input "[DATE]" at bounding box center [721, 268] width 236 height 30
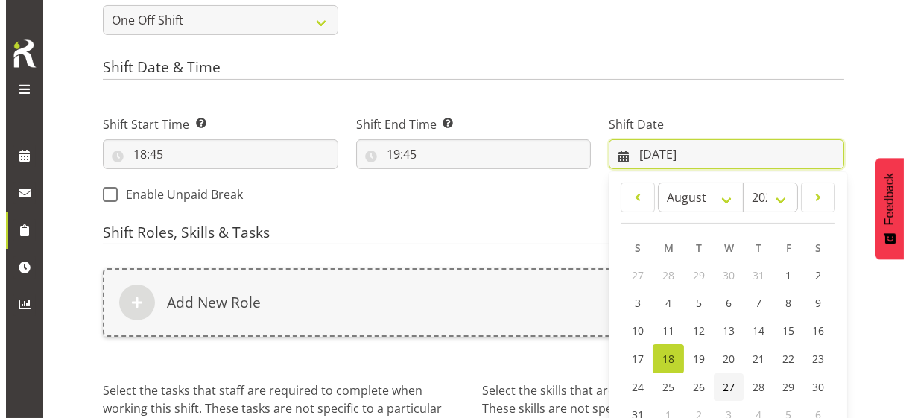
scroll to position [710, 0]
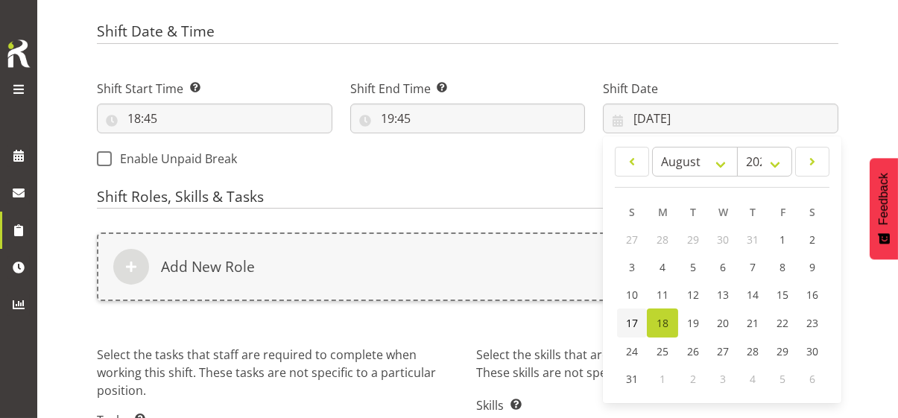
click at [626, 318] on span "17" at bounding box center [632, 323] width 12 height 14
type input "[DATE]"
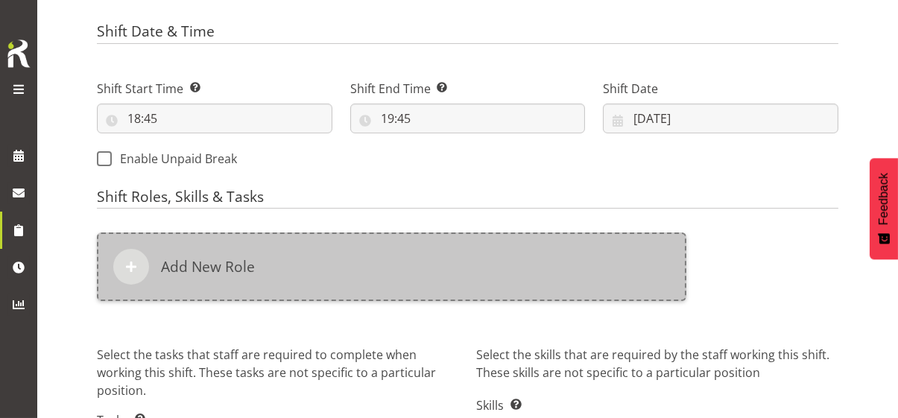
drag, startPoint x: 364, startPoint y: 185, endPoint x: 307, endPoint y: 242, distance: 80.6
click at [294, 273] on div "Add New Role" at bounding box center [392, 267] width 590 height 69
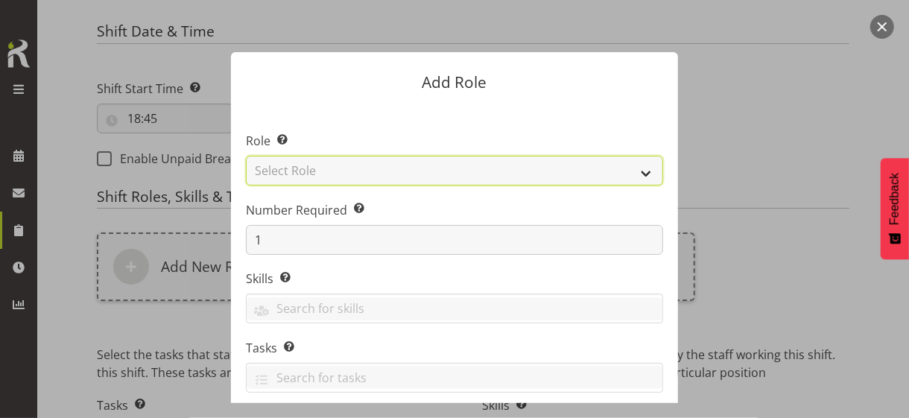
click at [313, 173] on select "Select Role CP House Leader Support Staff Wake" at bounding box center [454, 171] width 417 height 30
select select "1091"
click at [246, 156] on select "Select Role CP House Leader Support Staff Wake" at bounding box center [454, 171] width 417 height 30
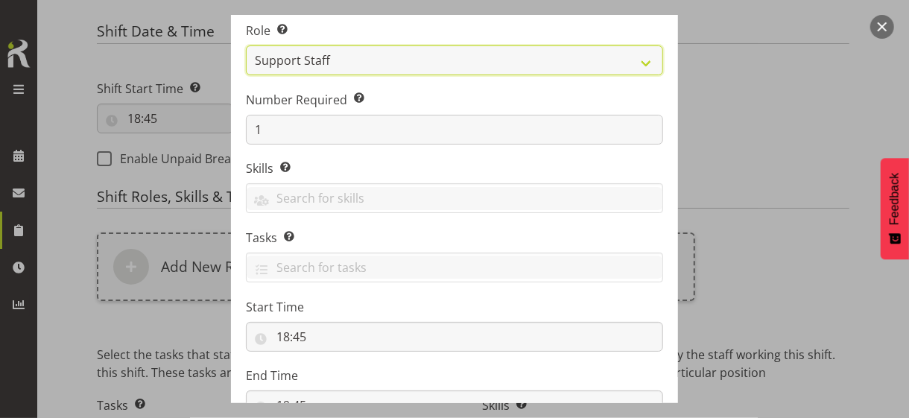
scroll to position [227, 0]
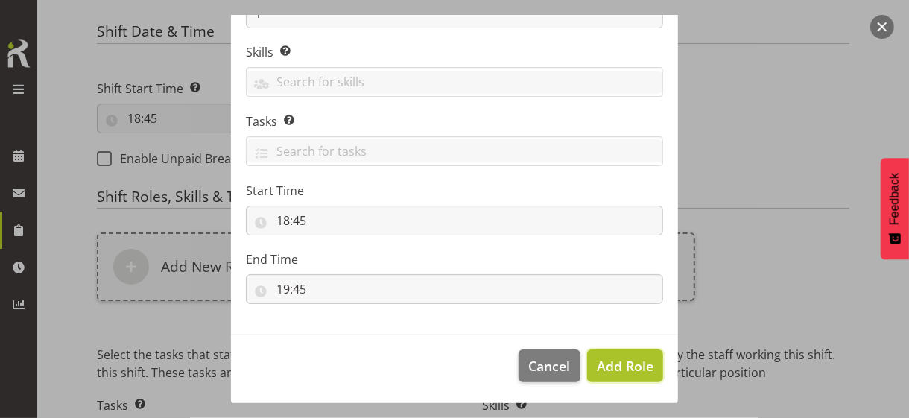
click at [625, 367] on span "Add Role" at bounding box center [625, 366] width 57 height 18
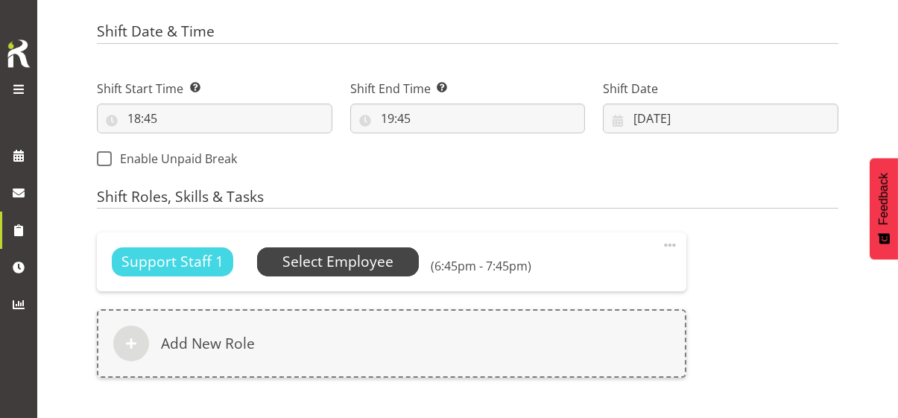
click at [341, 262] on span "Select Employee" at bounding box center [338, 262] width 111 height 22
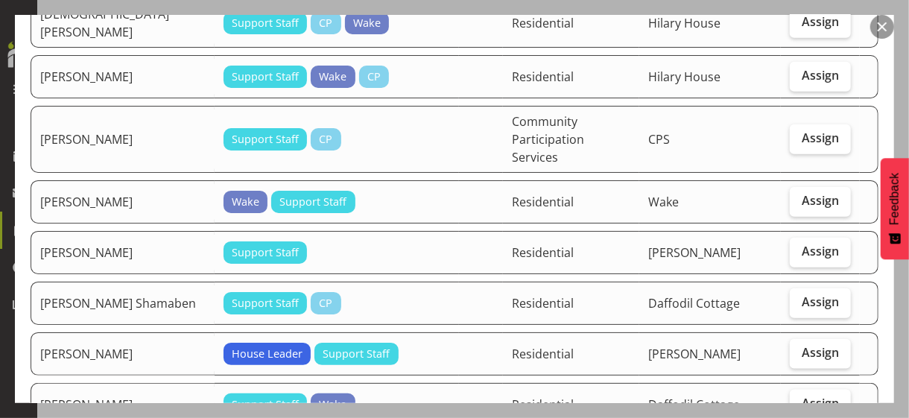
scroll to position [745, 0]
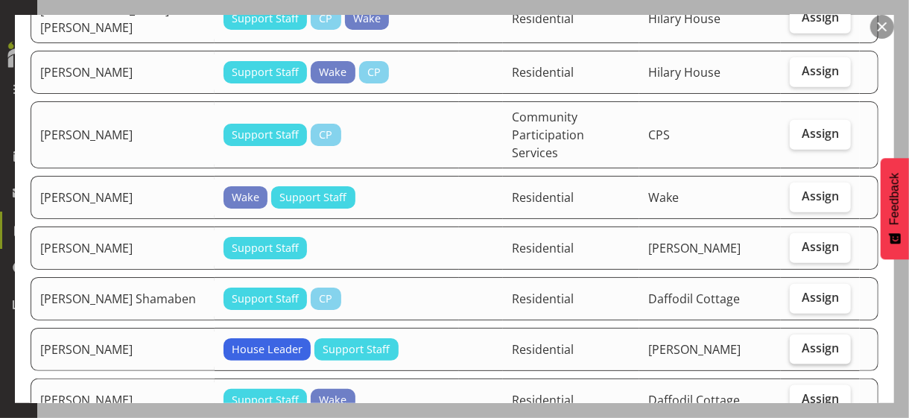
click at [802, 341] on span "Assign" at bounding box center [820, 348] width 37 height 15
click at [796, 344] on input "Assign" at bounding box center [795, 349] width 10 height 10
checkbox input "true"
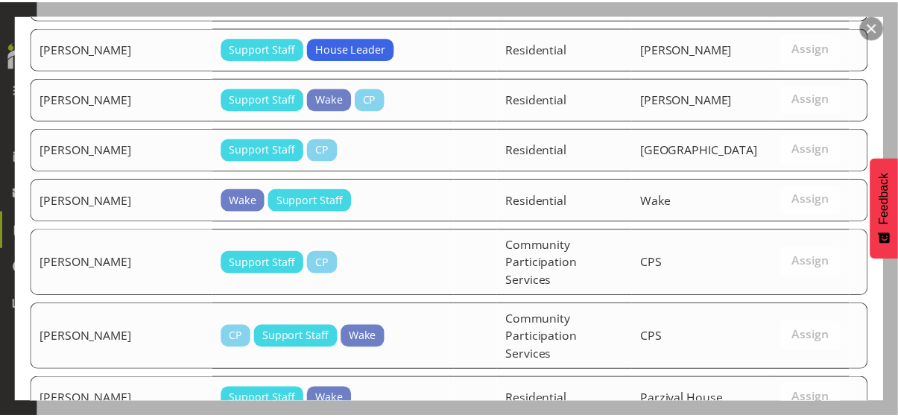
scroll to position [3041, 0]
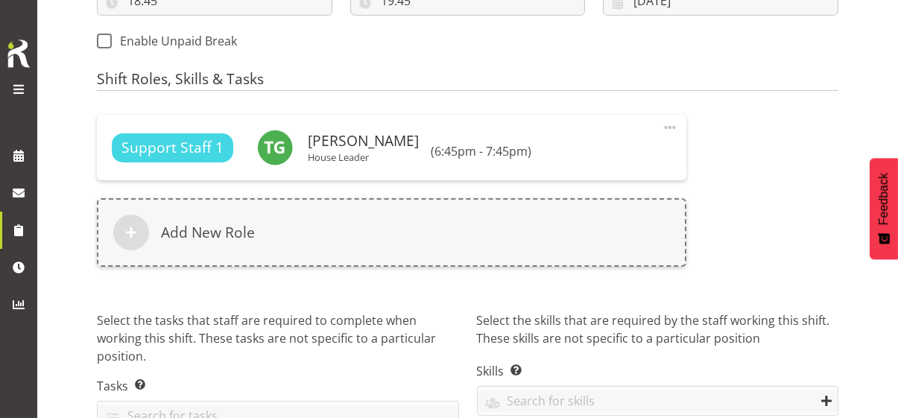
scroll to position [898, 0]
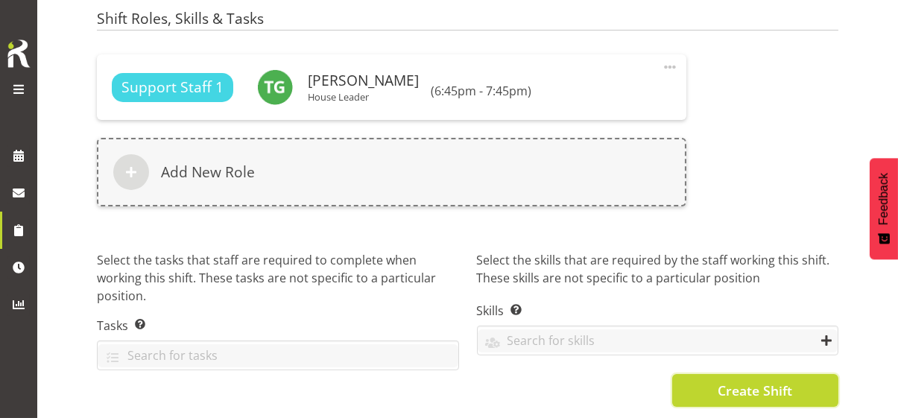
click at [724, 381] on span "Create Shift" at bounding box center [755, 390] width 75 height 19
